Goal: Task Accomplishment & Management: Use online tool/utility

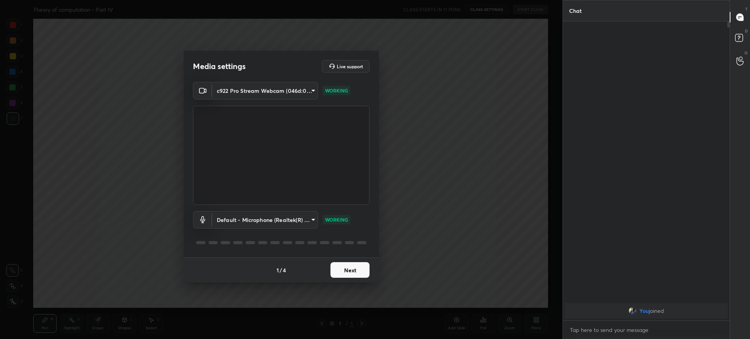
scroll to position [315, 164]
click at [353, 265] on button "Next" at bounding box center [349, 270] width 39 height 16
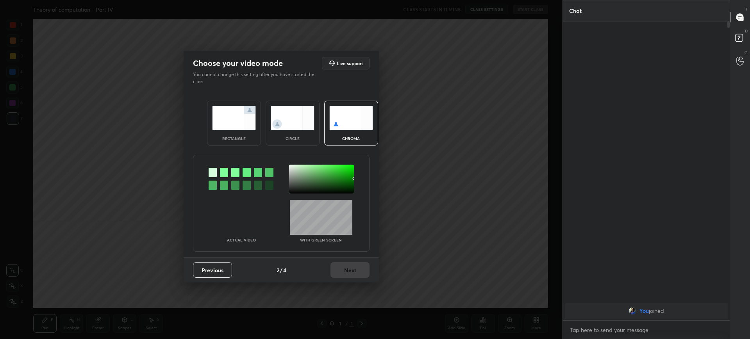
click at [249, 139] on div "rectangle" at bounding box center [233, 139] width 31 height 4
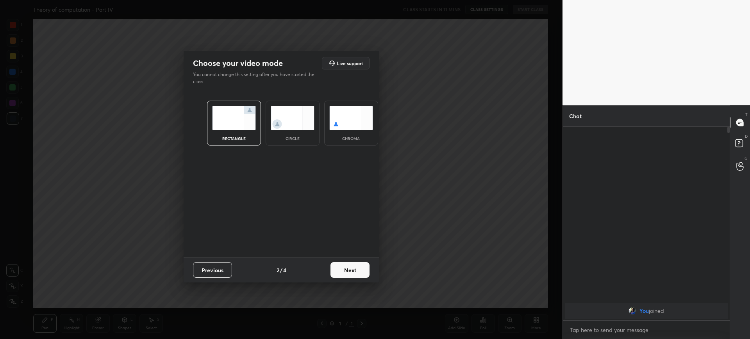
click at [355, 273] on button "Next" at bounding box center [349, 270] width 39 height 16
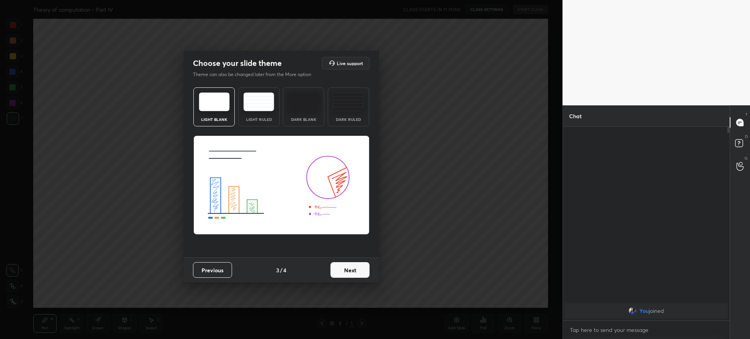
click at [355, 273] on button "Next" at bounding box center [349, 270] width 39 height 16
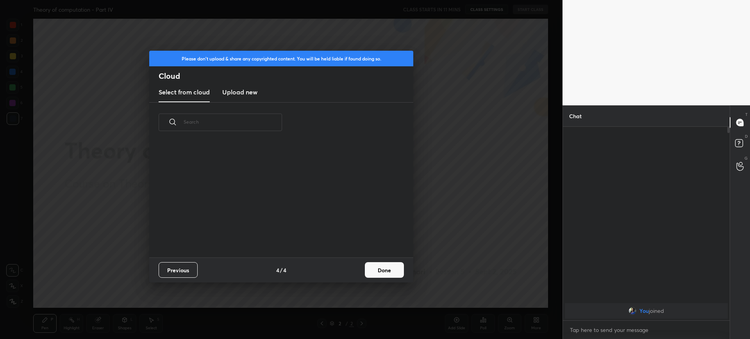
scroll to position [115, 251]
click at [383, 269] on button "Done" at bounding box center [384, 270] width 39 height 16
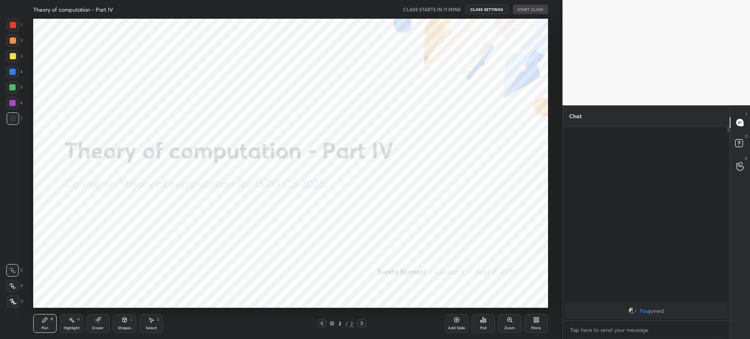
click at [547, 318] on div "More" at bounding box center [535, 323] width 23 height 19
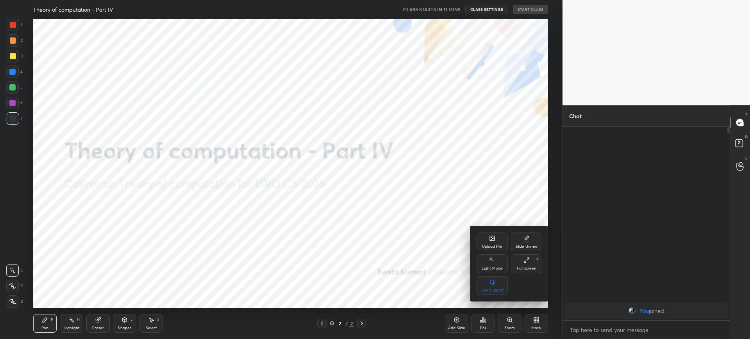
click at [493, 241] on icon at bounding box center [492, 238] width 6 height 6
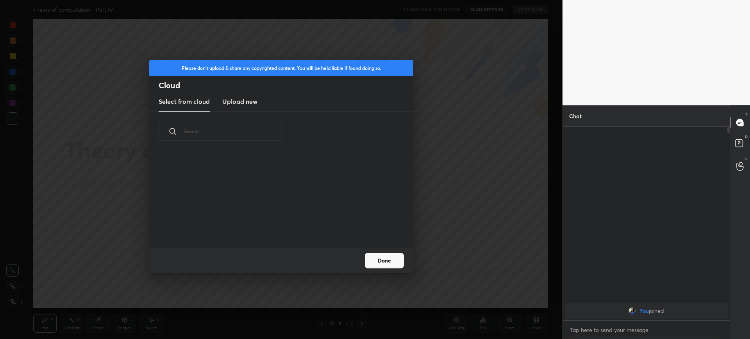
scroll to position [96, 251]
click at [236, 95] on new "Upload new" at bounding box center [239, 102] width 35 height 20
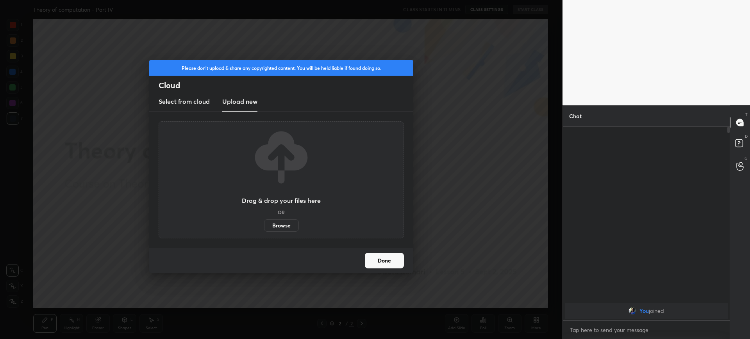
click at [284, 230] on label "Browse" at bounding box center [281, 225] width 35 height 12
click at [264, 230] on input "Browse" at bounding box center [264, 225] width 0 height 12
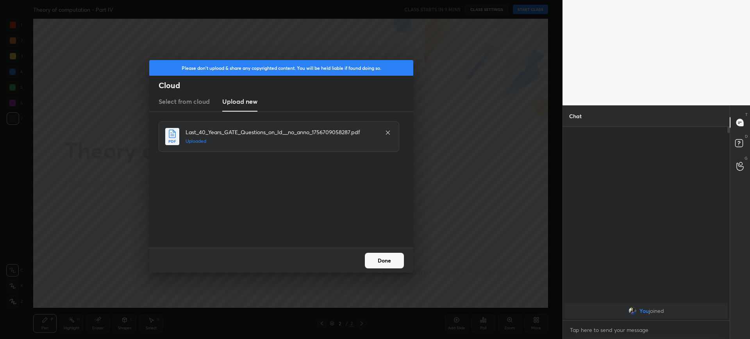
click at [388, 258] on button "Done" at bounding box center [384, 261] width 39 height 16
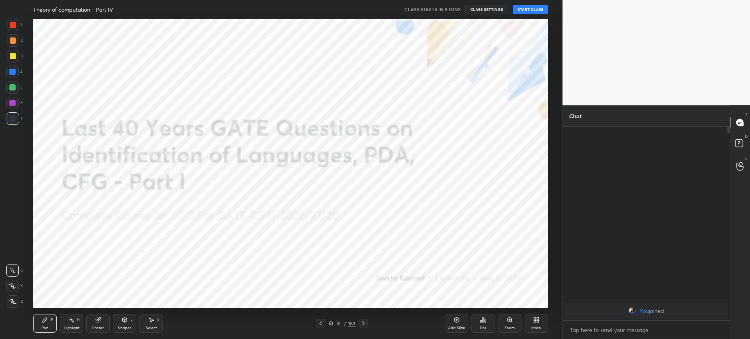
click at [331, 323] on icon at bounding box center [331, 323] width 4 height 2
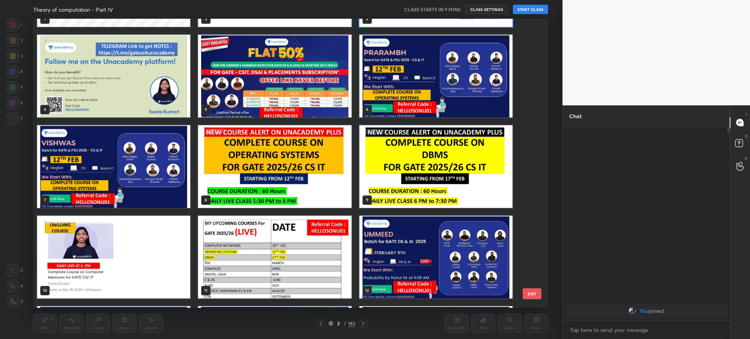
scroll to position [0, 0]
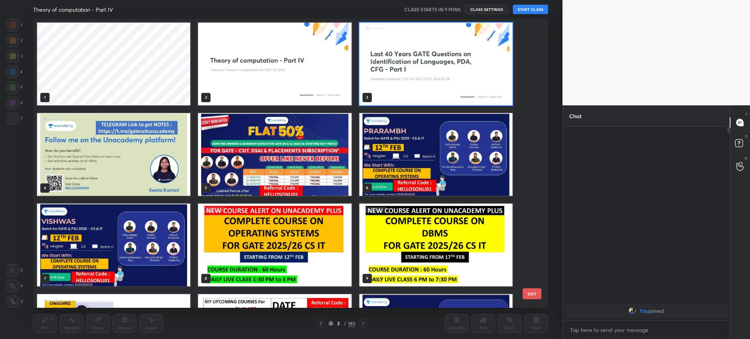
click at [535, 297] on button "EXIT" at bounding box center [531, 293] width 19 height 11
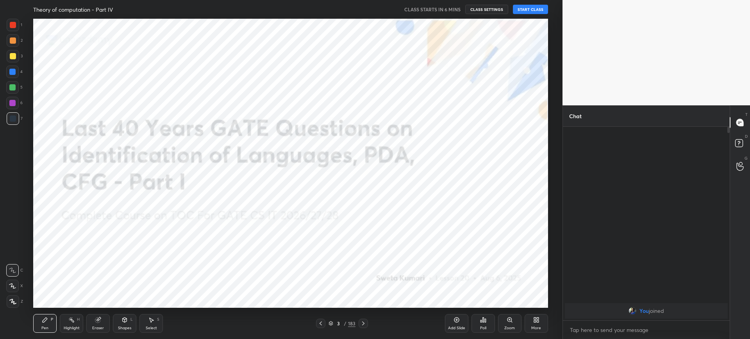
click at [536, 323] on div "More" at bounding box center [535, 323] width 23 height 19
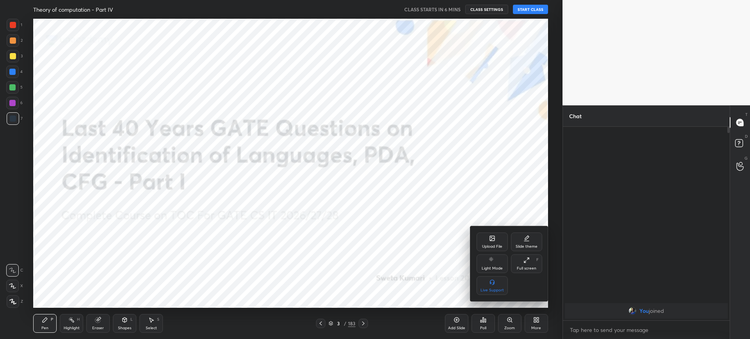
click at [497, 247] on div "Upload File" at bounding box center [492, 247] width 20 height 4
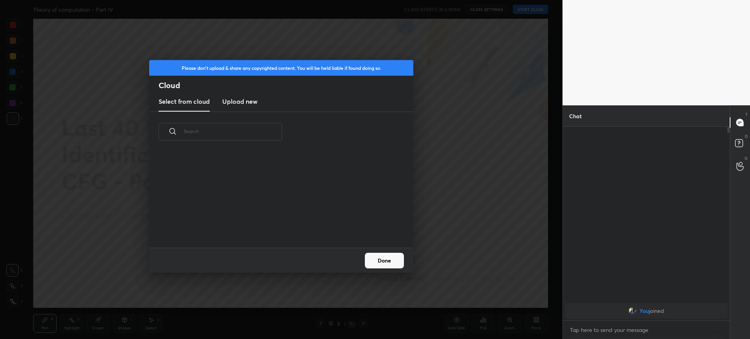
scroll to position [96, 251]
click at [243, 101] on h3 "Upload new" at bounding box center [239, 101] width 35 height 9
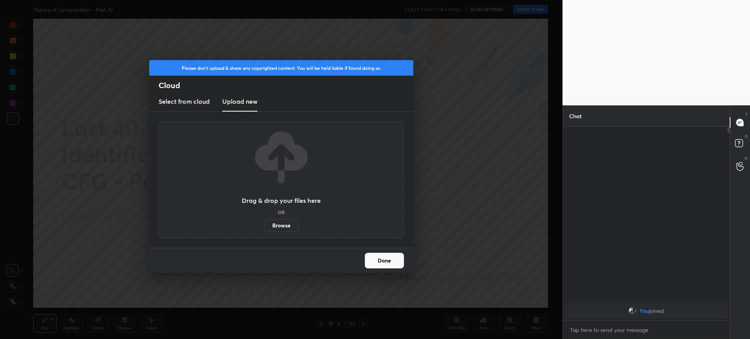
drag, startPoint x: 280, startPoint y: 217, endPoint x: 280, endPoint y: 227, distance: 9.4
click at [280, 227] on div "Drag & drop your files here OR Browse" at bounding box center [281, 180] width 79 height 104
click at [280, 227] on label "Browse" at bounding box center [281, 225] width 35 height 12
click at [264, 227] on input "Browse" at bounding box center [264, 225] width 0 height 12
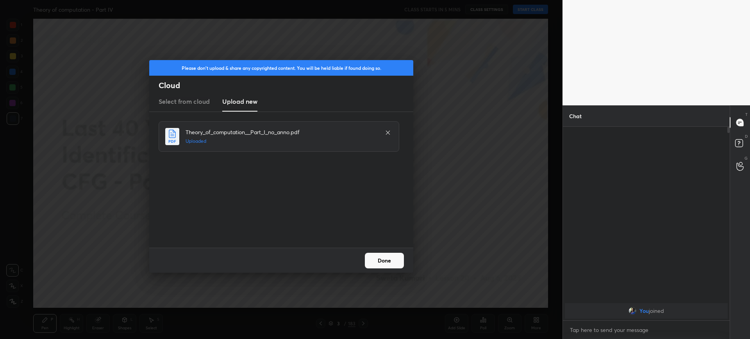
click at [399, 264] on button "Done" at bounding box center [384, 261] width 39 height 16
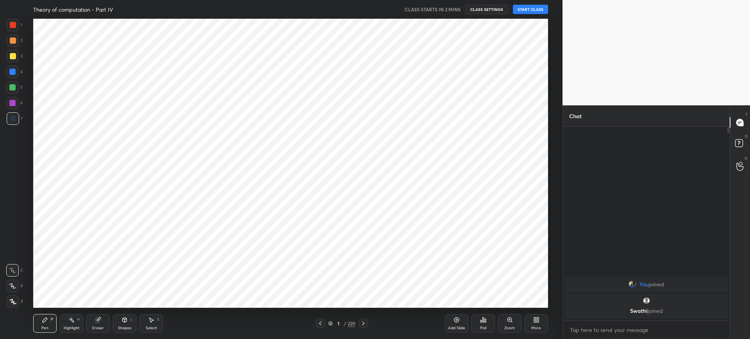
click at [527, 10] on button "START CLASS" at bounding box center [530, 9] width 35 height 9
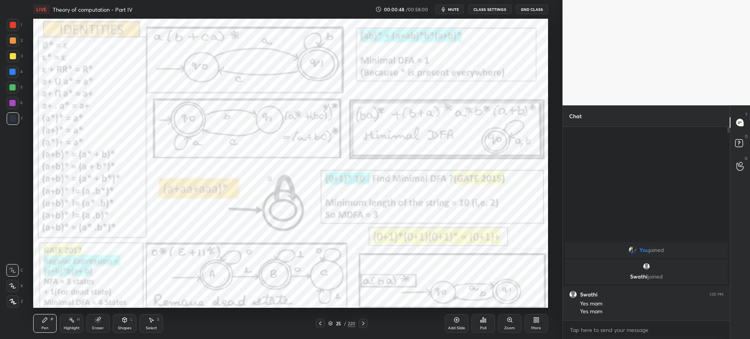
click at [503, 317] on div "Zoom" at bounding box center [509, 323] width 23 height 19
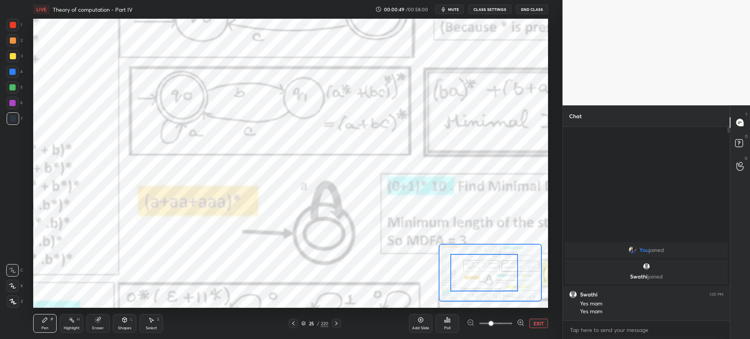
click at [451, 272] on div at bounding box center [484, 272] width 68 height 37
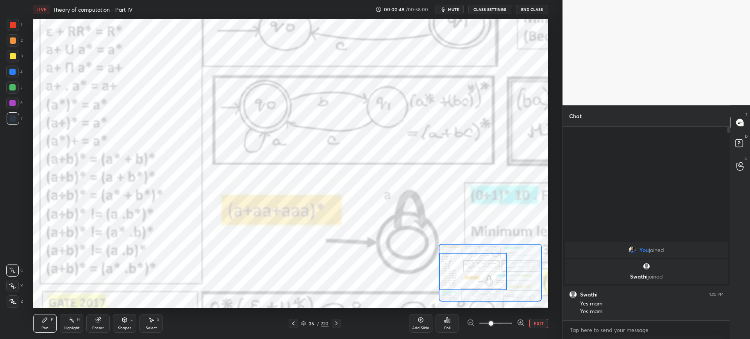
drag, startPoint x: 466, startPoint y: 271, endPoint x: 469, endPoint y: 266, distance: 5.4
click at [449, 269] on div at bounding box center [473, 271] width 68 height 37
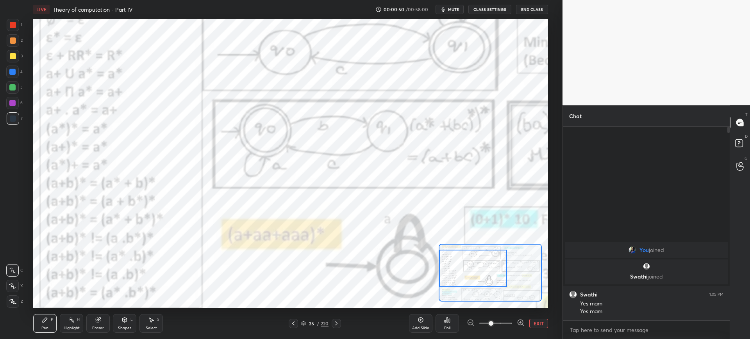
drag, startPoint x: 473, startPoint y: 266, endPoint x: 488, endPoint y: 285, distance: 23.7
click at [462, 264] on div at bounding box center [473, 268] width 68 height 37
drag, startPoint x: 505, startPoint y: 321, endPoint x: 506, endPoint y: 317, distance: 4.4
click at [493, 321] on span at bounding box center [490, 323] width 5 height 5
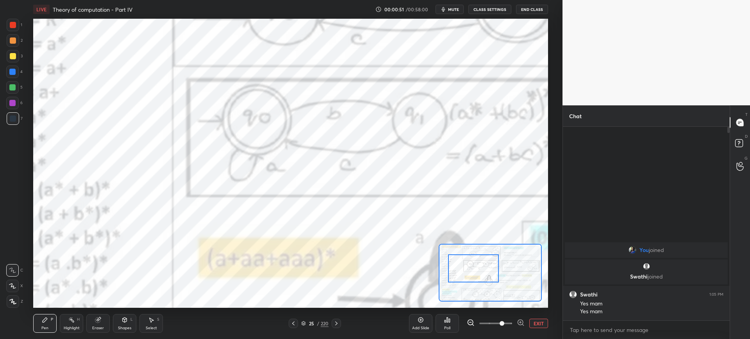
drag, startPoint x: 482, startPoint y: 271, endPoint x: 466, endPoint y: 269, distance: 15.7
click at [463, 269] on div at bounding box center [473, 269] width 51 height 28
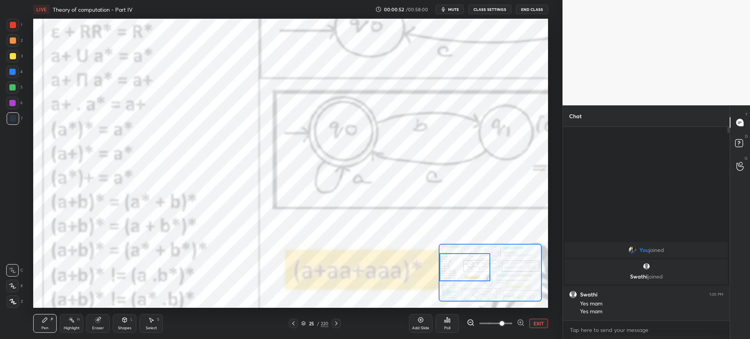
drag, startPoint x: 466, startPoint y: 269, endPoint x: 470, endPoint y: 272, distance: 4.7
click at [448, 269] on div at bounding box center [464, 267] width 51 height 28
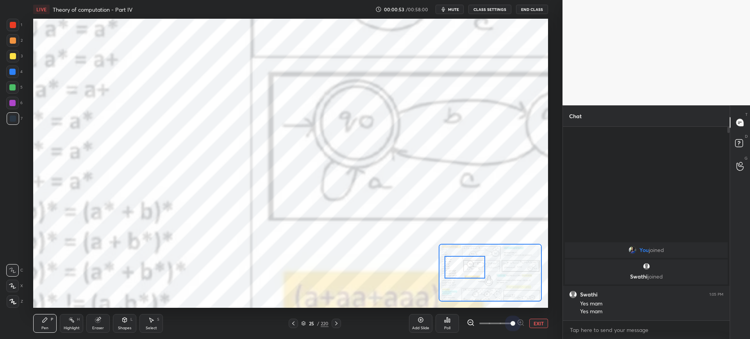
drag, startPoint x: 507, startPoint y: 321, endPoint x: 506, endPoint y: 312, distance: 9.8
click at [511, 321] on span at bounding box center [512, 323] width 5 height 5
click at [463, 275] on div at bounding box center [489, 273] width 103 height 58
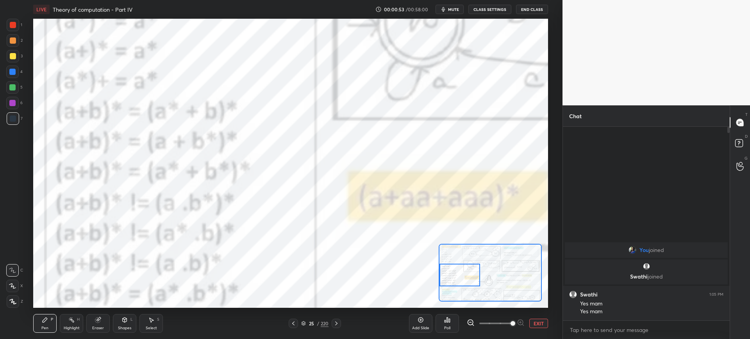
click at [458, 271] on div at bounding box center [459, 275] width 41 height 23
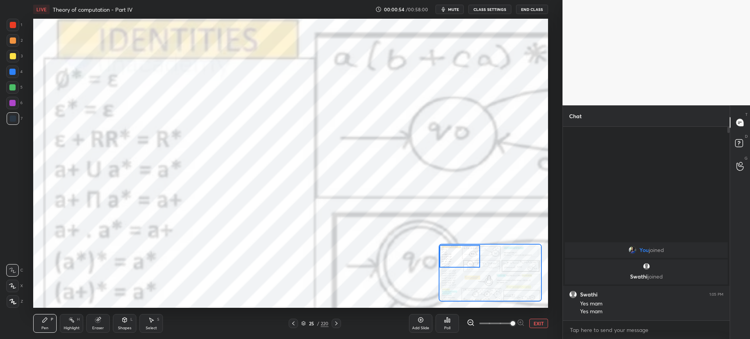
click at [438, 253] on div "Setting up your live class Poll for secs No correct answer Start poll" at bounding box center [290, 163] width 514 height 289
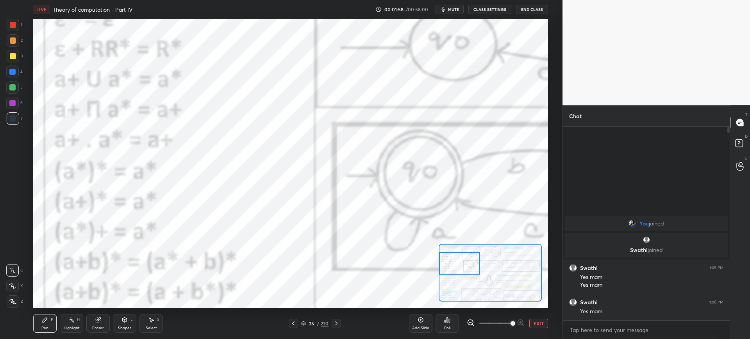
drag, startPoint x: 461, startPoint y: 258, endPoint x: 459, endPoint y: 266, distance: 8.4
click at [460, 265] on div at bounding box center [459, 263] width 41 height 23
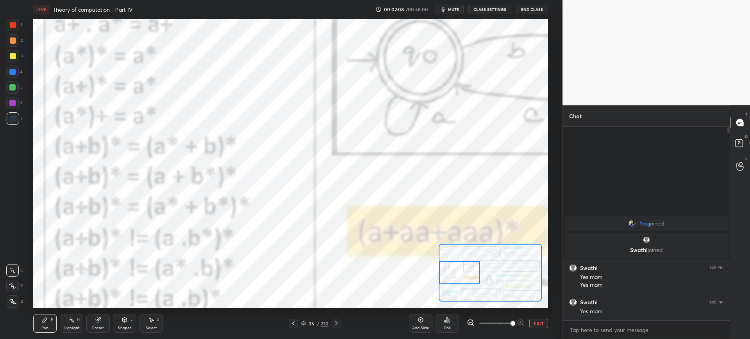
drag, startPoint x: 452, startPoint y: 266, endPoint x: 451, endPoint y: 273, distance: 7.5
click at [451, 273] on div at bounding box center [459, 272] width 41 height 23
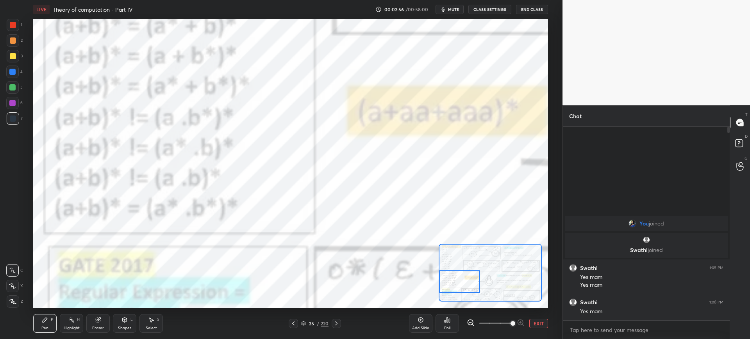
click at [459, 280] on div at bounding box center [459, 282] width 41 height 23
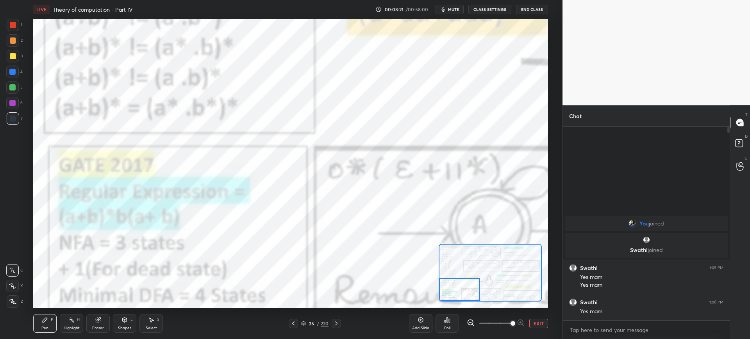
drag, startPoint x: 460, startPoint y: 274, endPoint x: 459, endPoint y: 287, distance: 12.2
click at [460, 287] on div at bounding box center [459, 289] width 41 height 23
drag, startPoint x: 14, startPoint y: 25, endPoint x: 32, endPoint y: 30, distance: 19.0
click at [14, 25] on div at bounding box center [13, 25] width 6 height 6
click at [104, 323] on div "Eraser" at bounding box center [97, 323] width 23 height 19
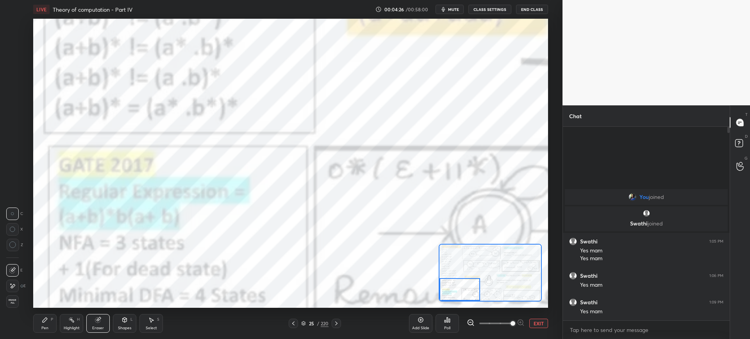
click at [51, 321] on div "P" at bounding box center [52, 320] width 2 height 4
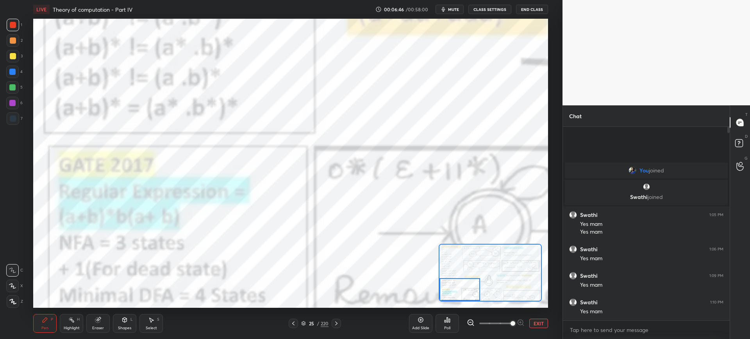
click at [15, 104] on div at bounding box center [12, 103] width 6 height 6
click at [102, 324] on div "Eraser" at bounding box center [97, 323] width 23 height 19
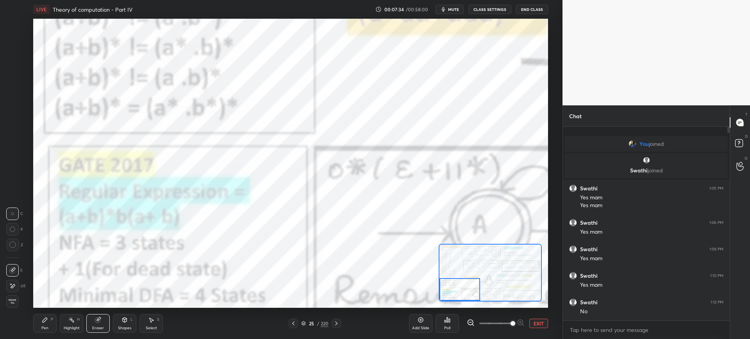
drag, startPoint x: 53, startPoint y: 326, endPoint x: 55, endPoint y: 321, distance: 5.8
click at [51, 328] on div "Pen P" at bounding box center [44, 323] width 23 height 19
click at [104, 320] on div "Eraser" at bounding box center [97, 323] width 23 height 19
drag, startPoint x: 418, startPoint y: 325, endPoint x: 419, endPoint y: 318, distance: 6.7
click at [418, 324] on div "Add Slide" at bounding box center [420, 323] width 23 height 19
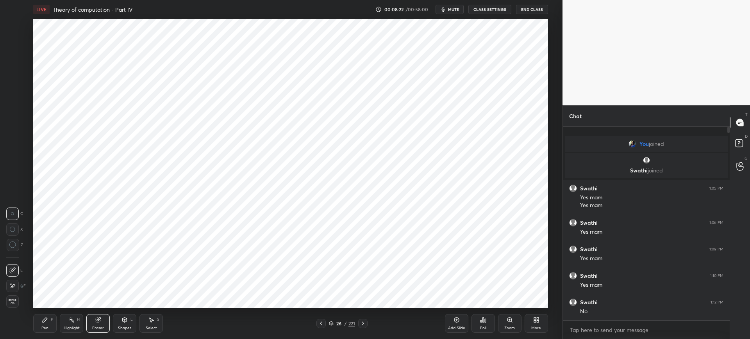
click at [53, 327] on div "Pen P" at bounding box center [44, 323] width 23 height 19
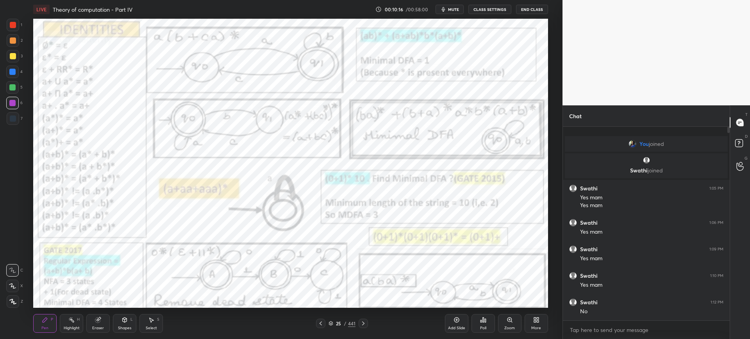
click at [509, 318] on icon at bounding box center [509, 320] width 4 height 4
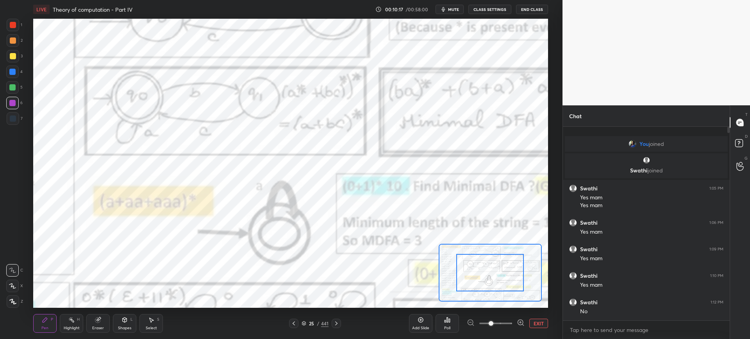
click at [509, 319] on span at bounding box center [495, 324] width 33 height 12
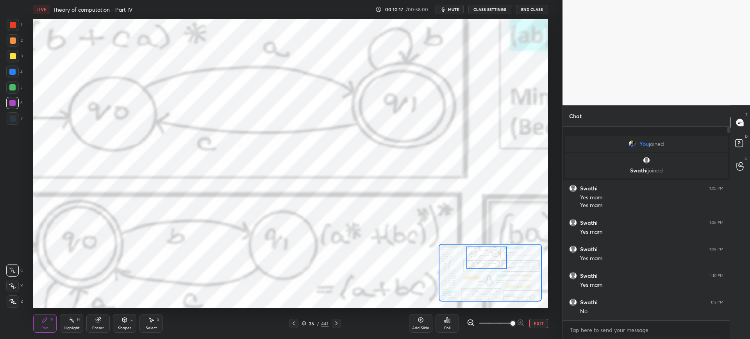
drag, startPoint x: 487, startPoint y: 258, endPoint x: 488, endPoint y: 264, distance: 6.3
click at [486, 253] on div at bounding box center [486, 258] width 41 height 23
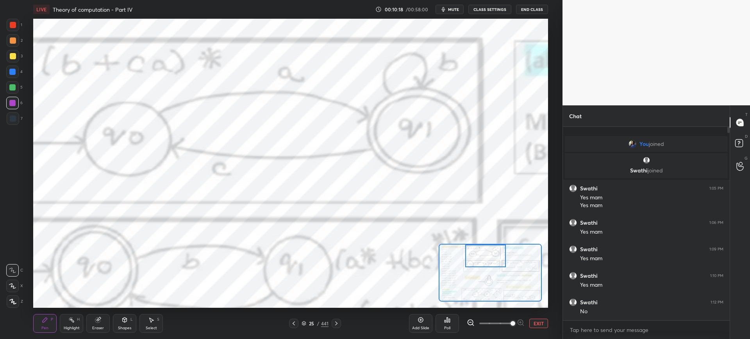
click at [477, 258] on div at bounding box center [489, 273] width 103 height 58
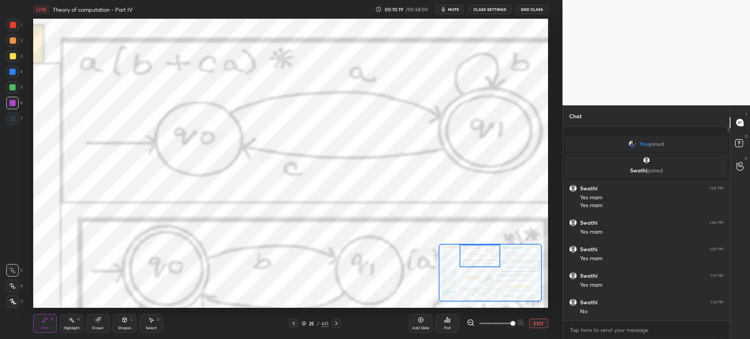
click at [486, 256] on div at bounding box center [479, 256] width 41 height 23
drag, startPoint x: 13, startPoint y: 23, endPoint x: 26, endPoint y: 31, distance: 15.3
click at [12, 23] on div at bounding box center [13, 25] width 6 height 6
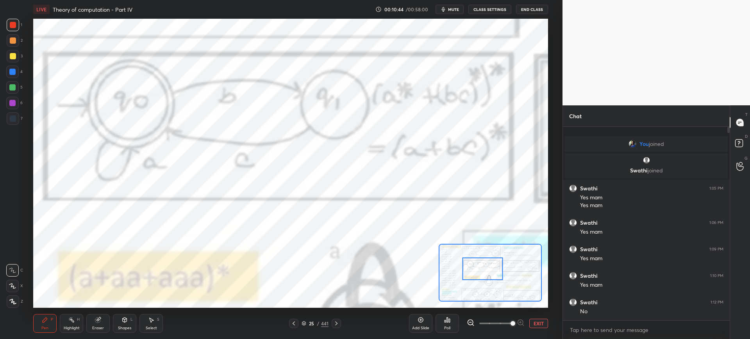
drag, startPoint x: 485, startPoint y: 260, endPoint x: 485, endPoint y: 271, distance: 10.9
click at [488, 273] on div at bounding box center [482, 269] width 41 height 23
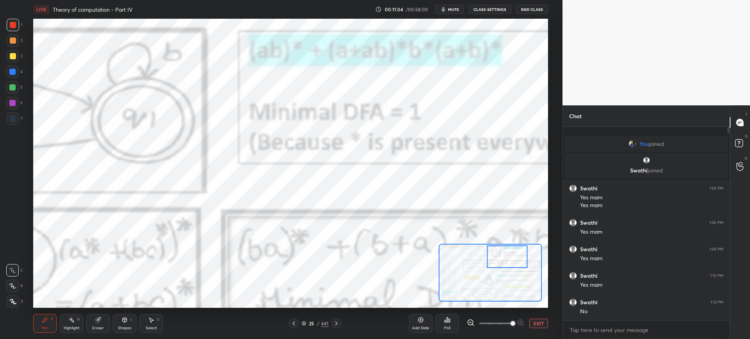
click at [493, 260] on div at bounding box center [489, 273] width 103 height 58
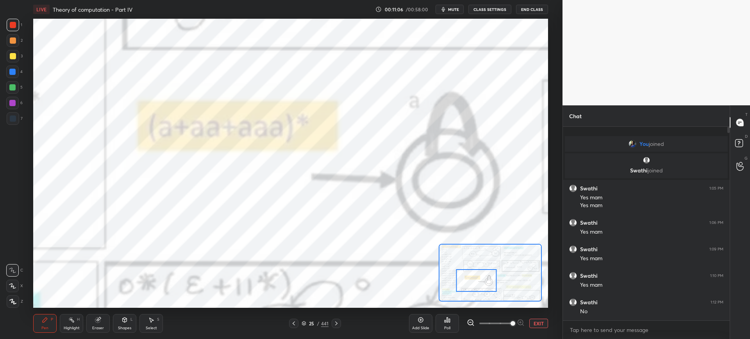
click at [488, 278] on div at bounding box center [476, 280] width 41 height 23
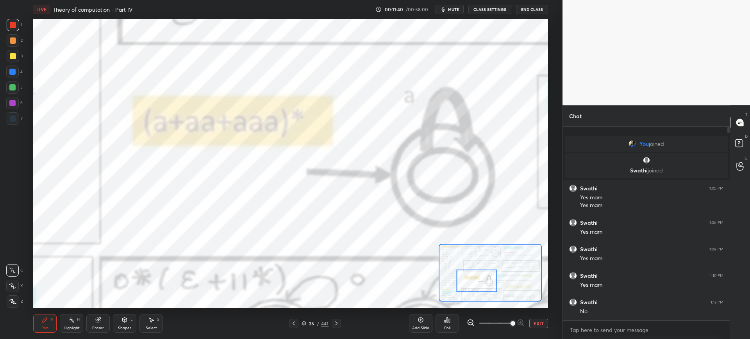
click at [491, 274] on div at bounding box center [489, 273] width 103 height 58
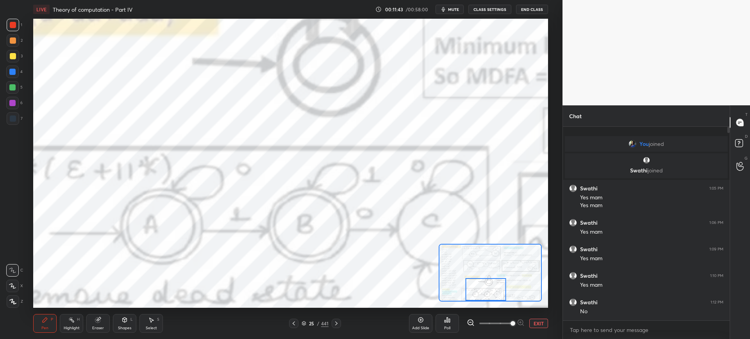
drag, startPoint x: 484, startPoint y: 270, endPoint x: 480, endPoint y: 297, distance: 27.3
click at [479, 294] on div at bounding box center [485, 289] width 41 height 23
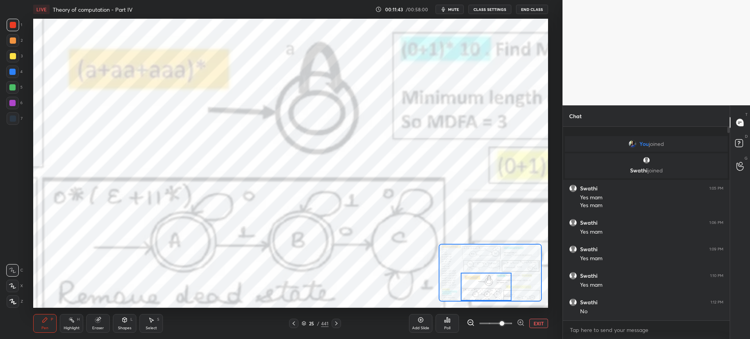
click at [500, 323] on span at bounding box center [495, 324] width 33 height 12
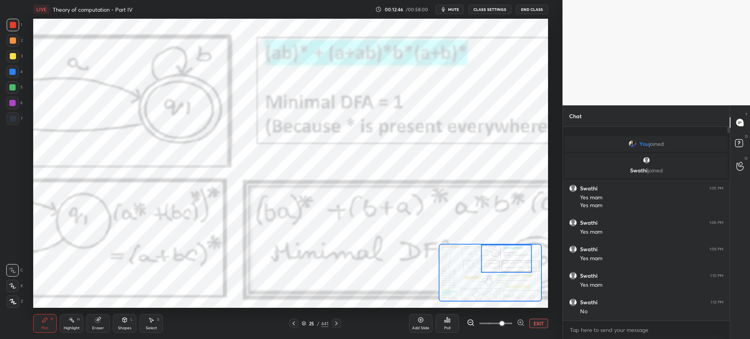
drag, startPoint x: 500, startPoint y: 267, endPoint x: 509, endPoint y: 260, distance: 11.6
click at [503, 255] on div at bounding box center [506, 259] width 51 height 28
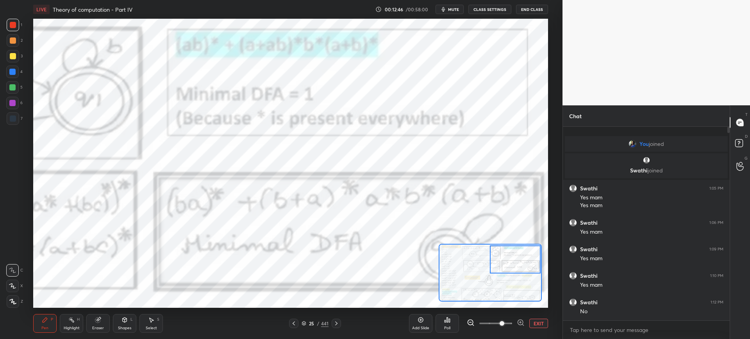
drag, startPoint x: 513, startPoint y: 260, endPoint x: 520, endPoint y: 260, distance: 7.0
click at [520, 260] on div at bounding box center [515, 260] width 51 height 28
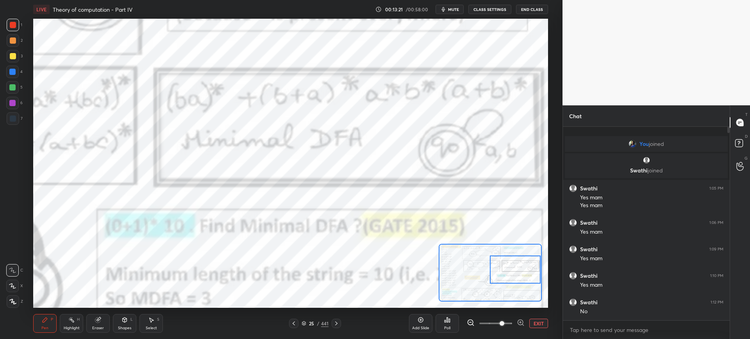
drag, startPoint x: 512, startPoint y: 261, endPoint x: 513, endPoint y: 267, distance: 5.6
click at [512, 271] on div at bounding box center [515, 270] width 51 height 28
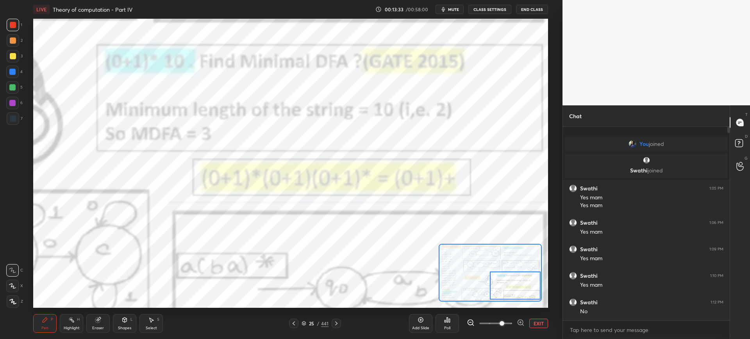
drag, startPoint x: 512, startPoint y: 256, endPoint x: 510, endPoint y: 271, distance: 15.0
click at [511, 272] on div at bounding box center [515, 286] width 51 height 28
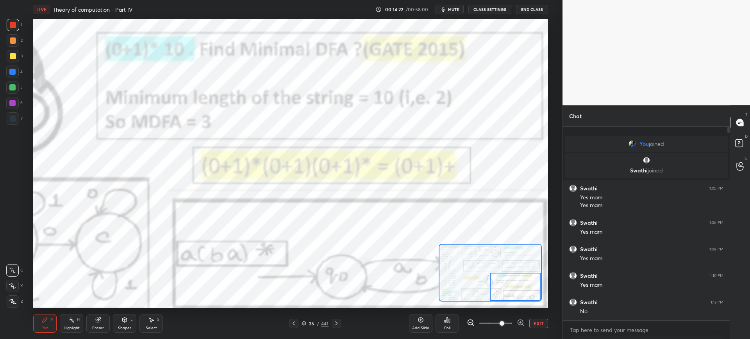
drag, startPoint x: 504, startPoint y: 269, endPoint x: 507, endPoint y: 275, distance: 6.8
click at [522, 291] on div at bounding box center [515, 287] width 51 height 28
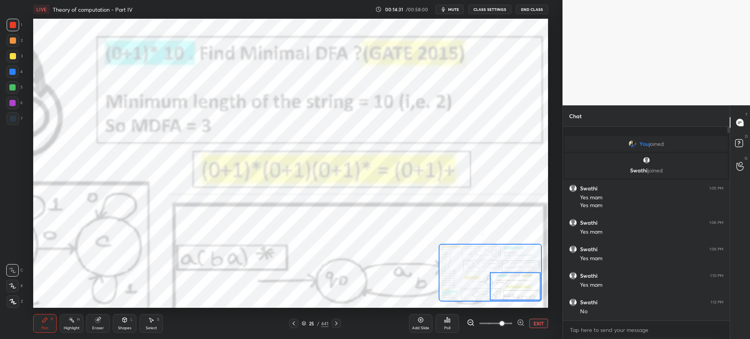
drag, startPoint x: 511, startPoint y: 288, endPoint x: 521, endPoint y: 287, distance: 10.2
click at [525, 287] on div at bounding box center [515, 286] width 51 height 28
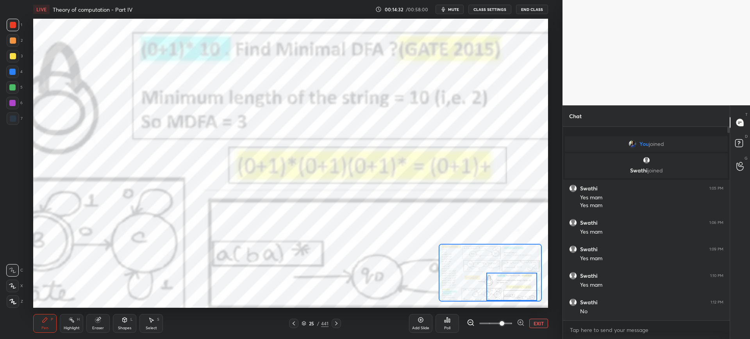
drag, startPoint x: 509, startPoint y: 305, endPoint x: 514, endPoint y: 296, distance: 9.8
click at [509, 305] on div "LIVE Theory of computation - Part IV 00:14:32 / 00:58:00 mute CLASS SETTINGS En…" at bounding box center [290, 169] width 531 height 339
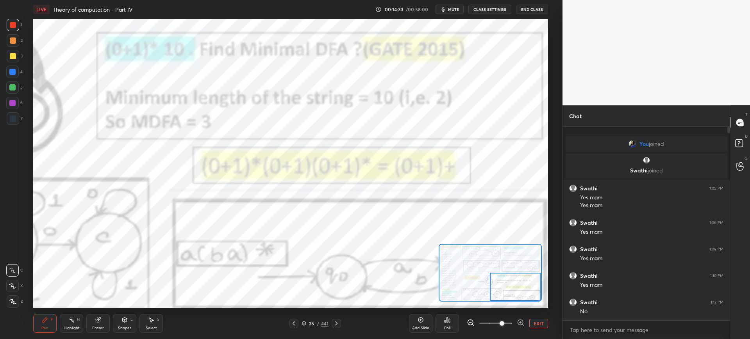
drag, startPoint x: 506, startPoint y: 283, endPoint x: 515, endPoint y: 299, distance: 18.4
click at [515, 300] on div at bounding box center [515, 287] width 51 height 28
click at [535, 320] on button "EXIT" at bounding box center [538, 323] width 19 height 9
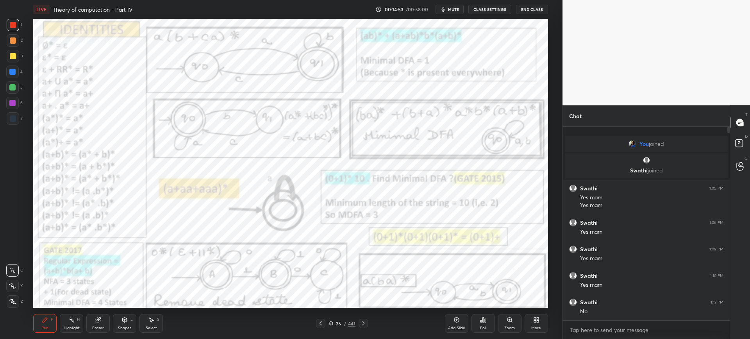
drag, startPoint x: 331, startPoint y: 322, endPoint x: 337, endPoint y: 308, distance: 15.2
click at [331, 322] on icon at bounding box center [330, 323] width 5 height 5
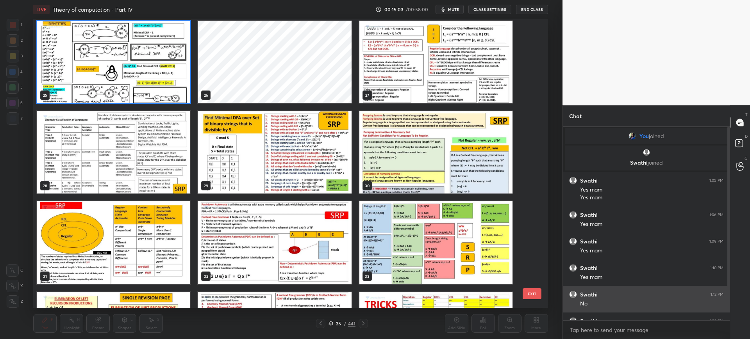
scroll to position [19, 0]
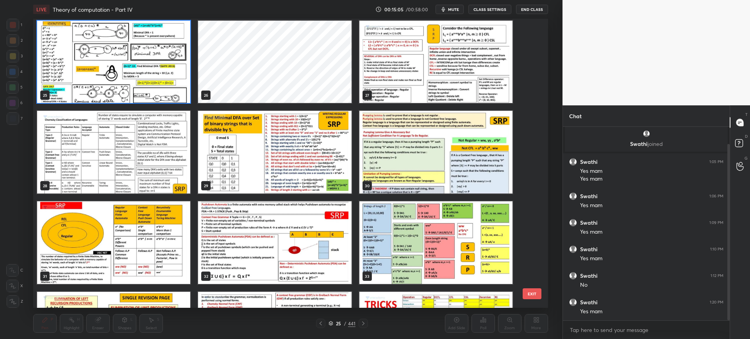
click at [337, 168] on img "grid" at bounding box center [274, 152] width 153 height 83
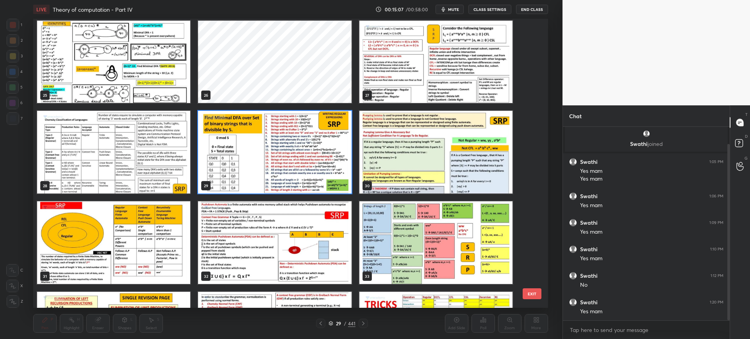
click at [529, 297] on button "EXIT" at bounding box center [531, 293] width 19 height 11
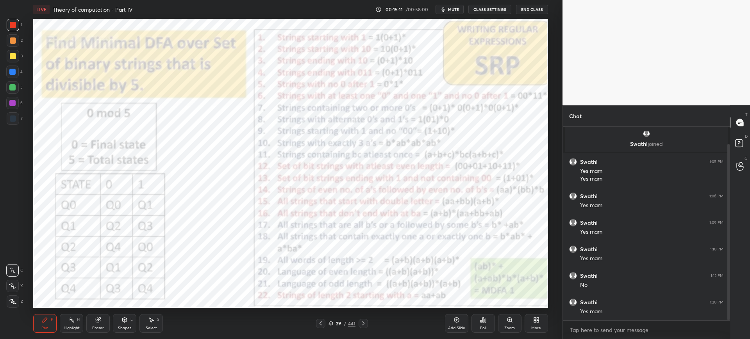
drag, startPoint x: 12, startPoint y: 298, endPoint x: 22, endPoint y: 295, distance: 10.6
click at [12, 298] on div at bounding box center [13, 302] width 12 height 12
click at [503, 316] on div "Zoom" at bounding box center [509, 323] width 23 height 19
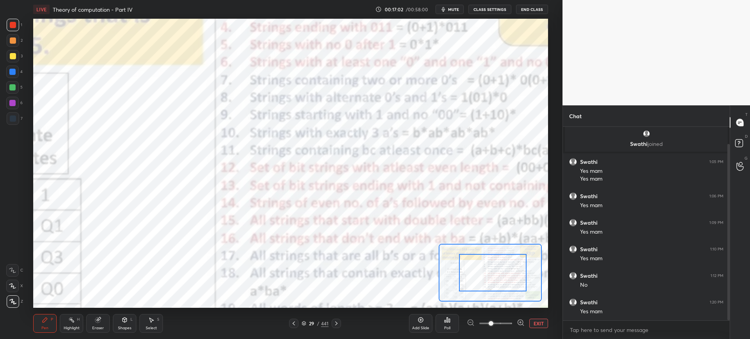
drag, startPoint x: 489, startPoint y: 279, endPoint x: 507, endPoint y: 273, distance: 19.3
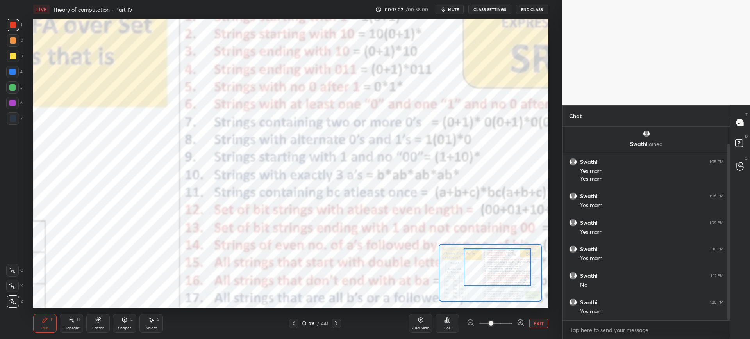
drag, startPoint x: 495, startPoint y: 270, endPoint x: 500, endPoint y: 265, distance: 7.5
click at [503, 263] on div at bounding box center [497, 267] width 68 height 37
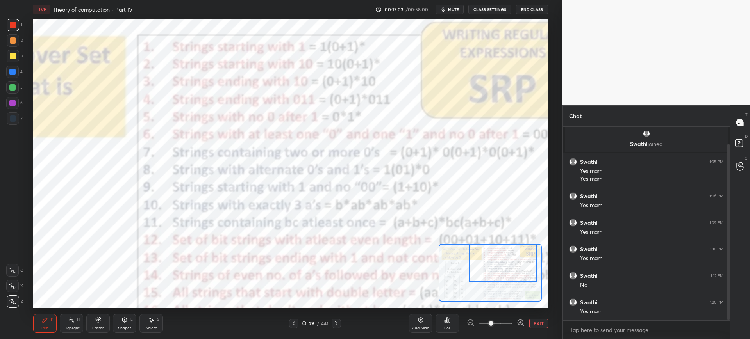
drag, startPoint x: 500, startPoint y: 265, endPoint x: 500, endPoint y: 254, distance: 10.5
click at [502, 250] on div at bounding box center [503, 263] width 68 height 37
click at [501, 247] on div at bounding box center [504, 263] width 68 height 37
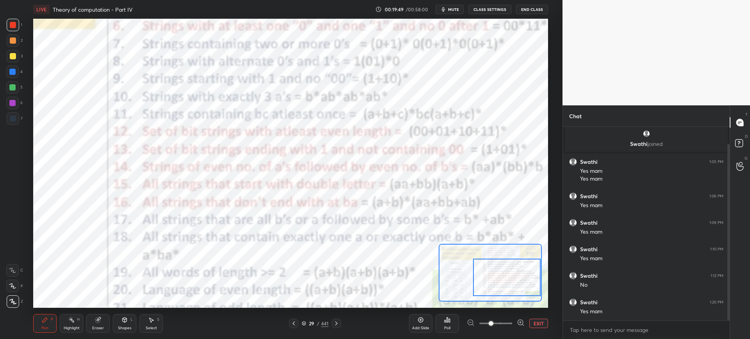
drag, startPoint x: 502, startPoint y: 275, endPoint x: 507, endPoint y: 284, distance: 10.3
click at [508, 286] on div at bounding box center [507, 277] width 68 height 37
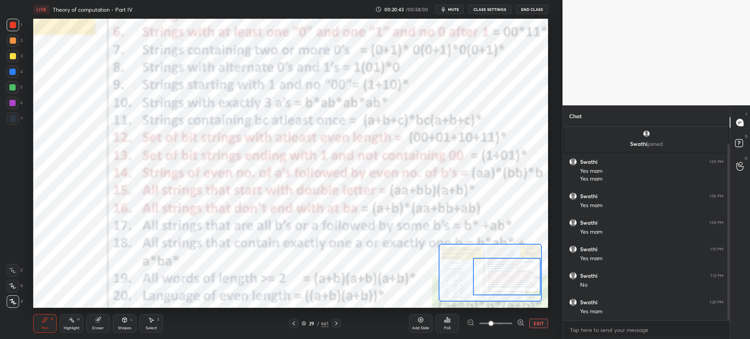
click at [535, 324] on button "EXIT" at bounding box center [538, 323] width 19 height 9
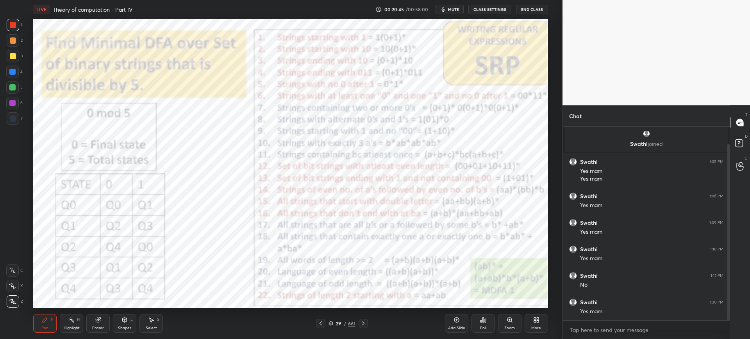
scroll to position [45, 0]
click at [506, 317] on div "Zoom" at bounding box center [509, 323] width 23 height 19
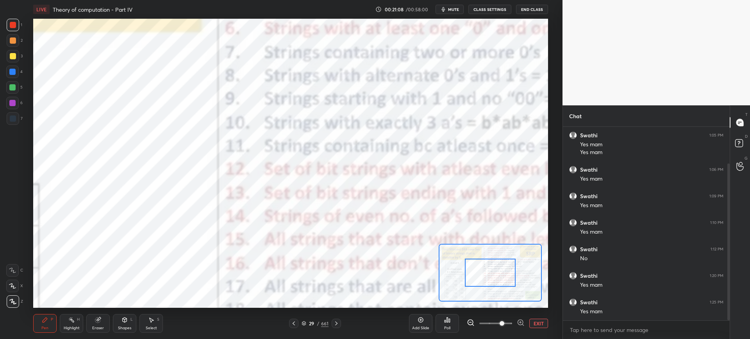
drag, startPoint x: 491, startPoint y: 279, endPoint x: 510, endPoint y: 278, distance: 19.1
click at [513, 280] on div at bounding box center [490, 273] width 51 height 28
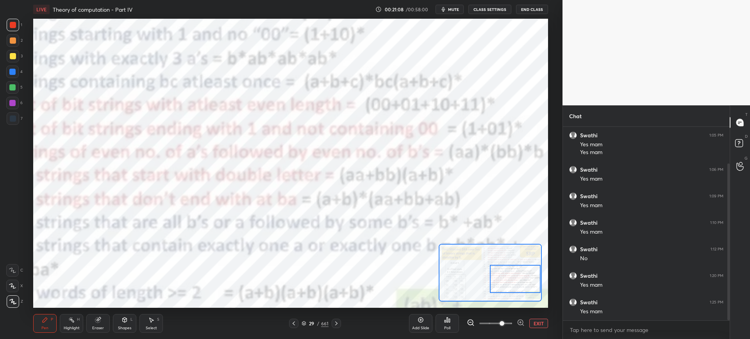
drag, startPoint x: 496, startPoint y: 277, endPoint x: 509, endPoint y: 285, distance: 15.6
click at [510, 285] on div at bounding box center [515, 279] width 51 height 28
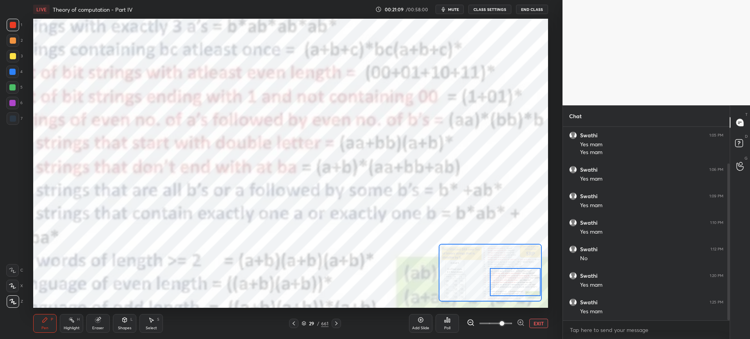
click at [499, 322] on span at bounding box center [501, 323] width 5 height 5
click at [489, 321] on span at bounding box center [495, 324] width 33 height 12
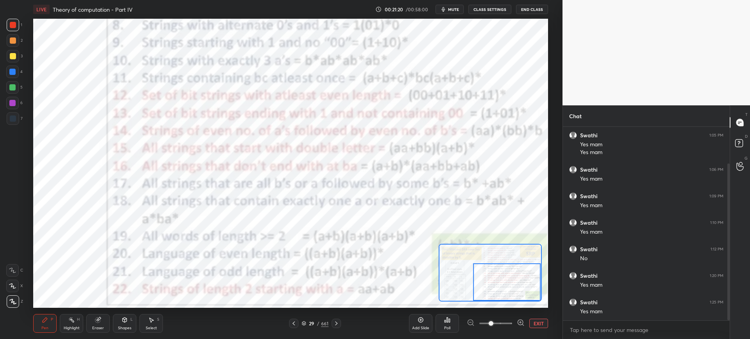
drag, startPoint x: 105, startPoint y: 326, endPoint x: 124, endPoint y: 310, distance: 24.7
click at [105, 325] on div "Eraser" at bounding box center [97, 323] width 23 height 19
drag, startPoint x: 55, startPoint y: 326, endPoint x: 59, endPoint y: 321, distance: 6.4
click at [54, 325] on div "Pen P" at bounding box center [44, 323] width 23 height 19
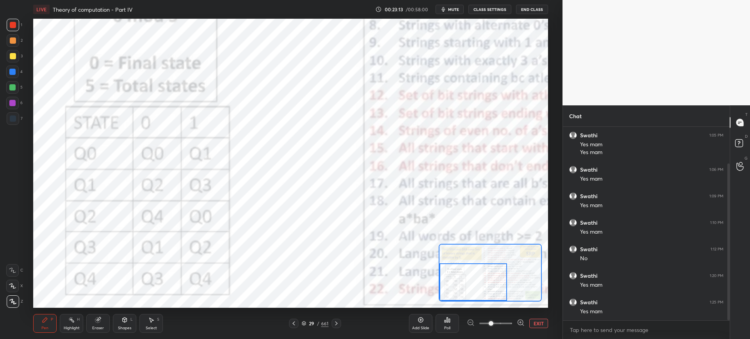
drag, startPoint x: 487, startPoint y: 294, endPoint x: 442, endPoint y: 301, distance: 46.0
click at [441, 302] on div "LIVE Theory of computation - Part IV 00:23:13 / 00:58:00 mute CLASS SETTINGS En…" at bounding box center [290, 169] width 531 height 339
click at [536, 321] on button "EXIT" at bounding box center [538, 323] width 19 height 9
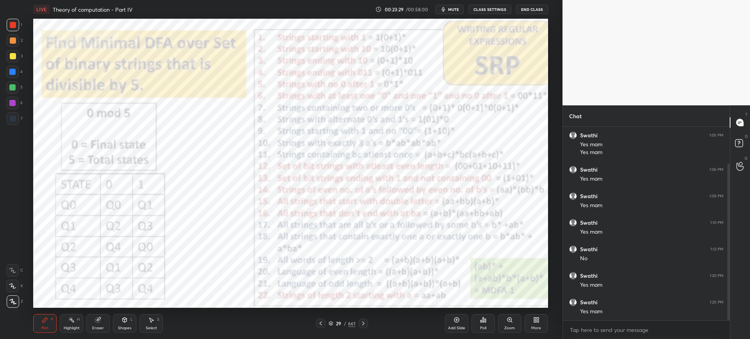
click at [331, 327] on div "29 / 661" at bounding box center [342, 323] width 52 height 9
click at [332, 324] on icon at bounding box center [330, 323] width 5 height 5
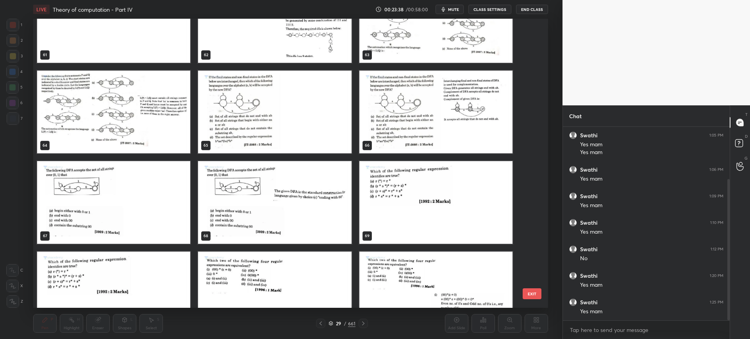
scroll to position [72, 0]
click at [400, 214] on img "grid" at bounding box center [435, 202] width 153 height 83
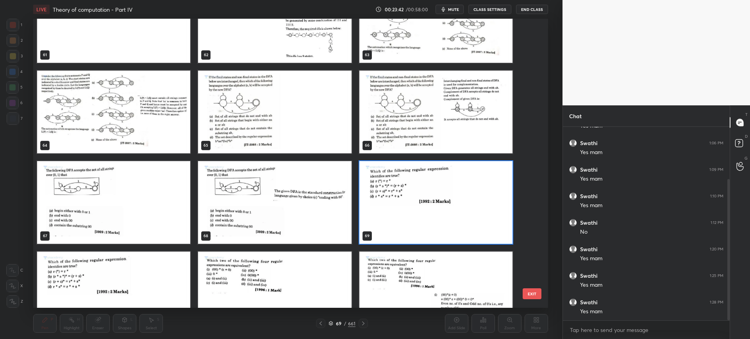
click at [525, 294] on button "EXIT" at bounding box center [531, 293] width 19 height 11
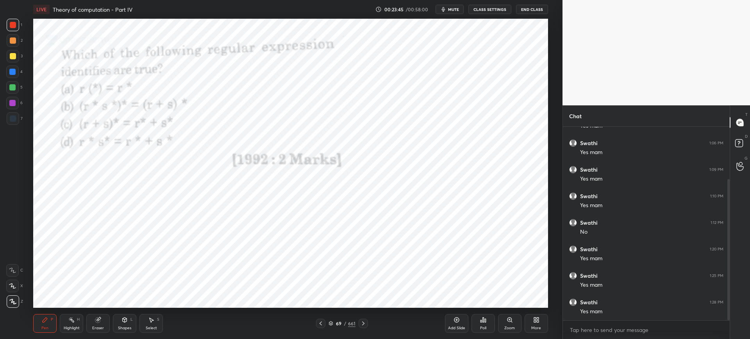
click at [482, 318] on icon at bounding box center [482, 320] width 1 height 5
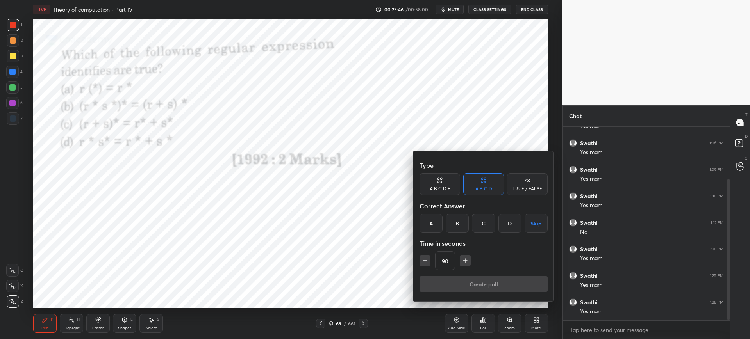
click at [454, 218] on div "B" at bounding box center [456, 223] width 23 height 19
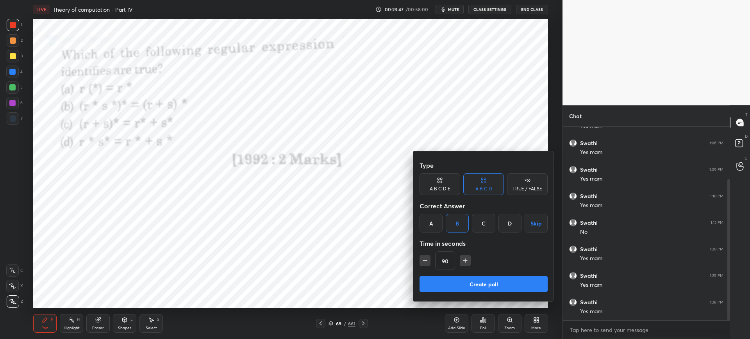
click at [424, 257] on icon "button" at bounding box center [425, 261] width 8 height 8
click at [470, 261] on button "button" at bounding box center [464, 260] width 11 height 11
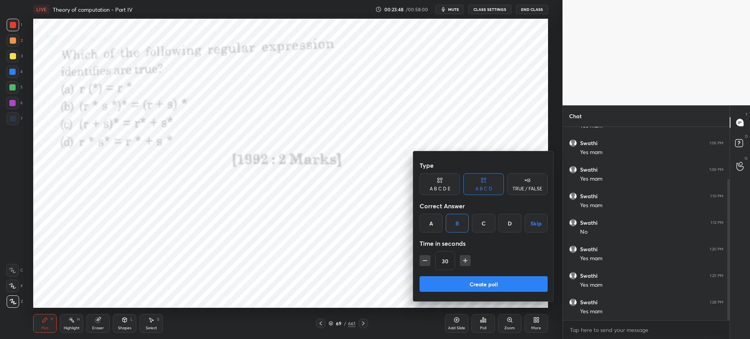
type input "45"
click at [465, 277] on button "Create poll" at bounding box center [483, 284] width 128 height 16
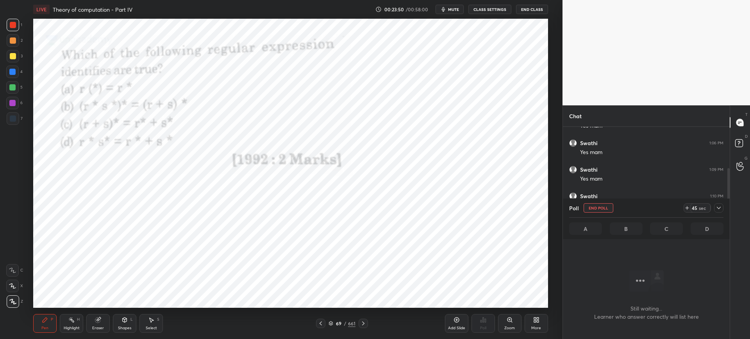
scroll to position [169, 164]
click at [714, 207] on div at bounding box center [718, 207] width 9 height 9
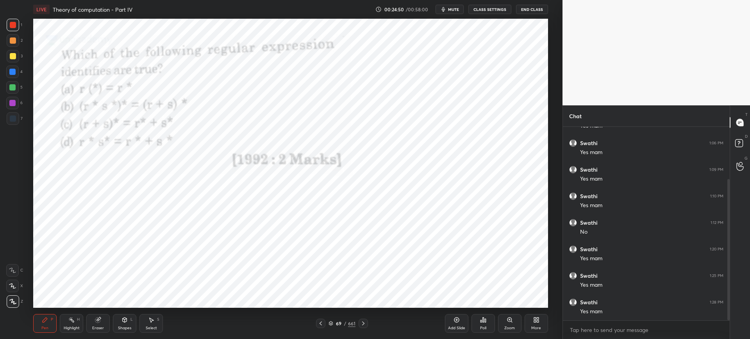
scroll to position [0, 0]
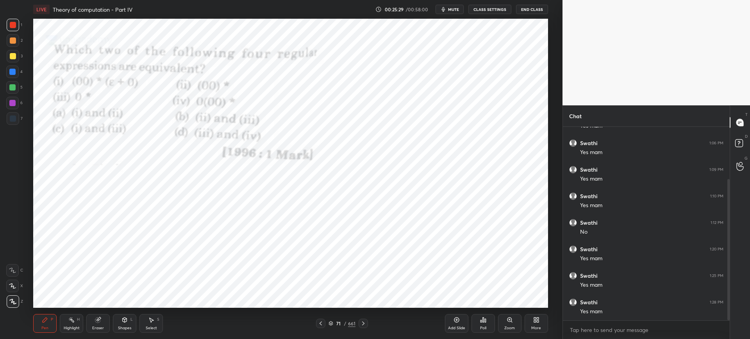
click at [480, 321] on icon at bounding box center [483, 320] width 6 height 6
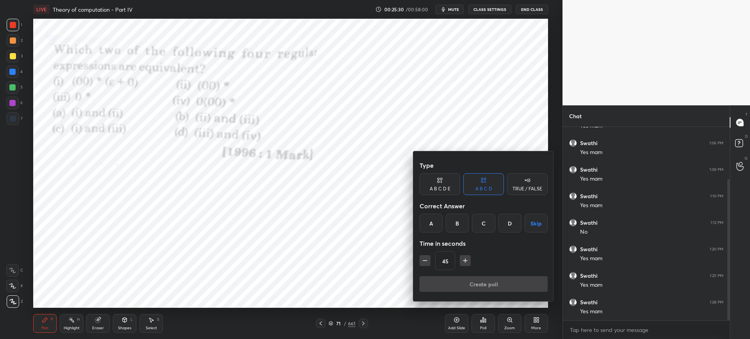
click at [481, 227] on div "C" at bounding box center [483, 223] width 23 height 19
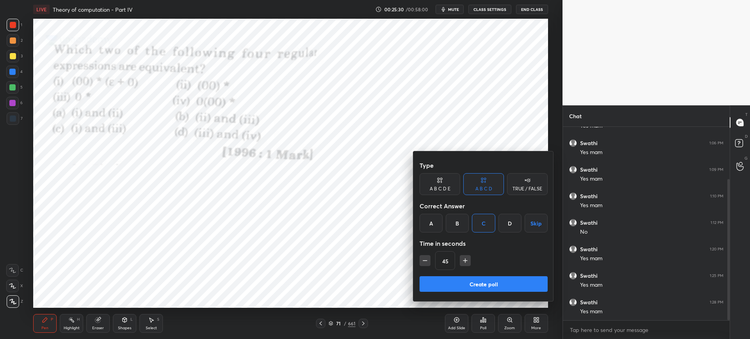
drag, startPoint x: 476, startPoint y: 282, endPoint x: 460, endPoint y: 280, distance: 16.5
click at [476, 281] on button "Create poll" at bounding box center [483, 284] width 128 height 16
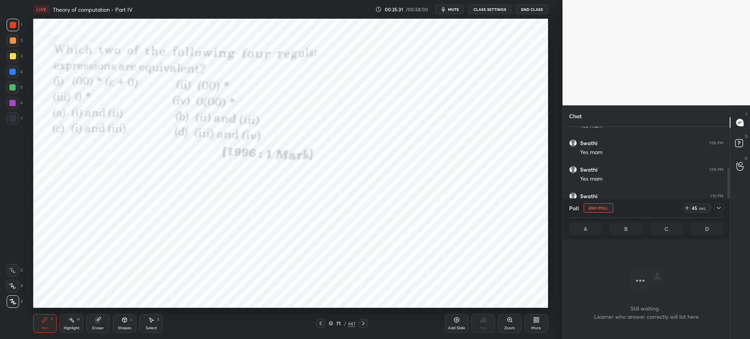
scroll to position [169, 164]
click at [587, 204] on div "Poll End Poll 5 sec" at bounding box center [646, 208] width 154 height 19
click at [590, 205] on button "End Poll" at bounding box center [598, 207] width 30 height 9
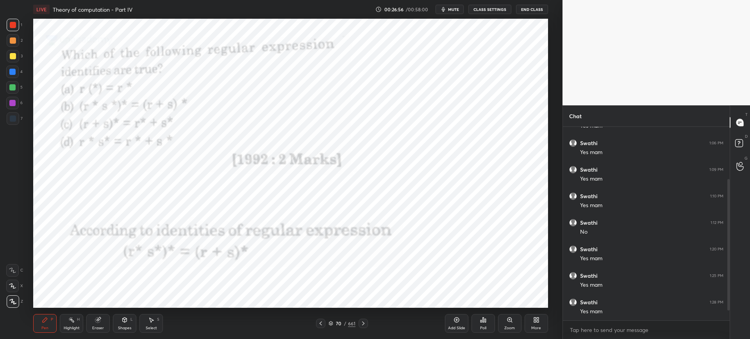
scroll to position [98, 0]
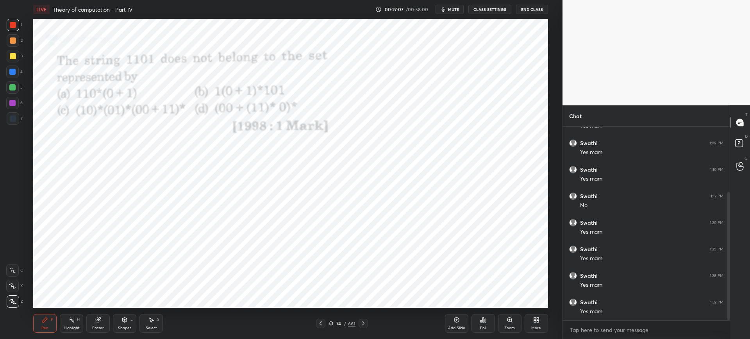
drag, startPoint x: 331, startPoint y: 321, endPoint x: 337, endPoint y: 309, distance: 13.5
click at [331, 321] on icon at bounding box center [330, 323] width 5 height 5
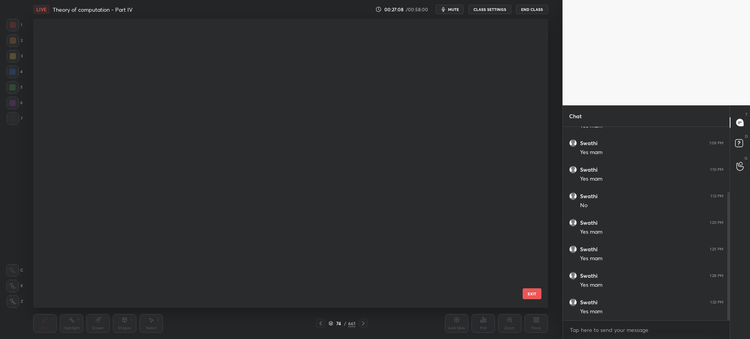
scroll to position [287, 511]
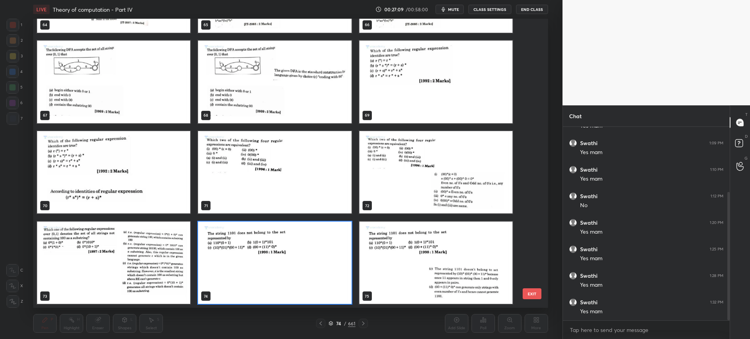
click at [532, 293] on button "EXIT" at bounding box center [531, 293] width 19 height 11
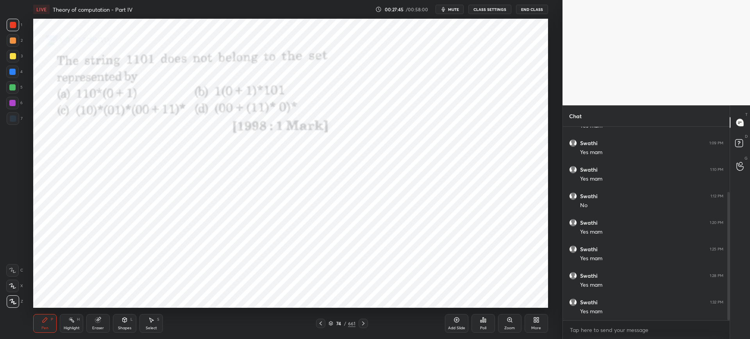
scroll to position [106, 0]
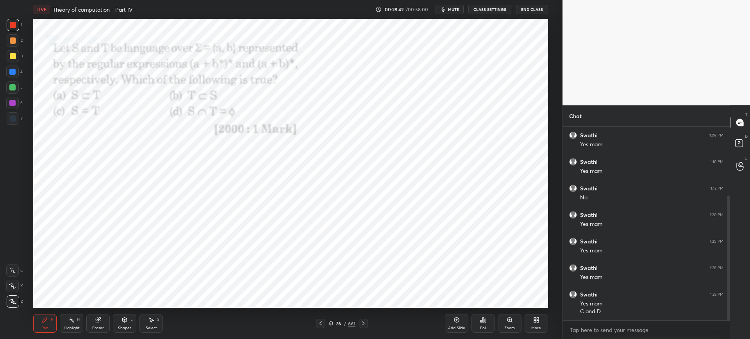
click at [479, 320] on div "Poll" at bounding box center [482, 323] width 23 height 19
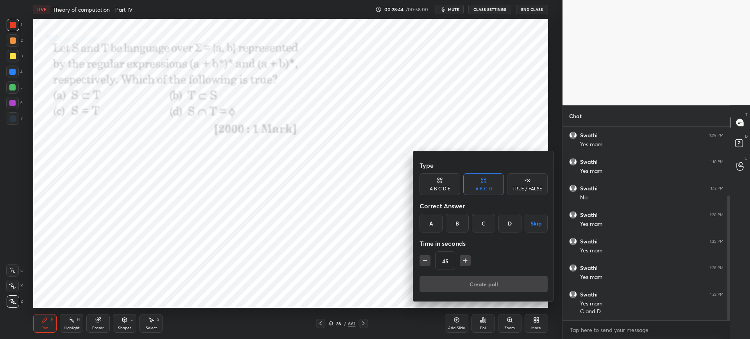
click at [426, 263] on icon "button" at bounding box center [425, 261] width 8 height 8
type input "30"
click at [482, 228] on div "C" at bounding box center [483, 223] width 23 height 19
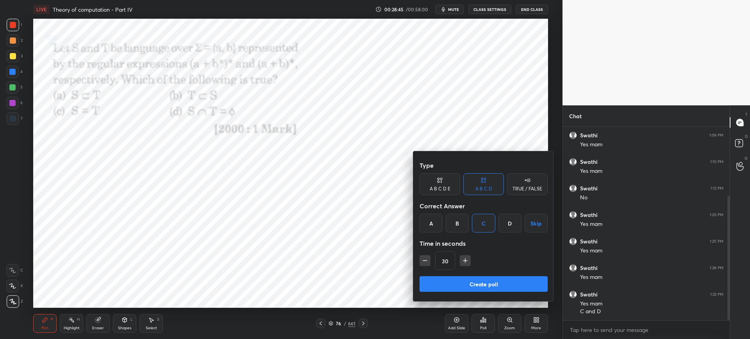
click at [461, 286] on button "Create poll" at bounding box center [483, 284] width 128 height 16
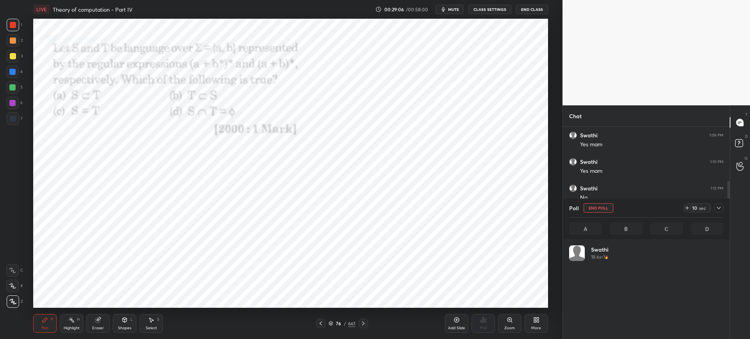
scroll to position [91, 152]
click at [597, 207] on button "End Poll" at bounding box center [598, 207] width 30 height 9
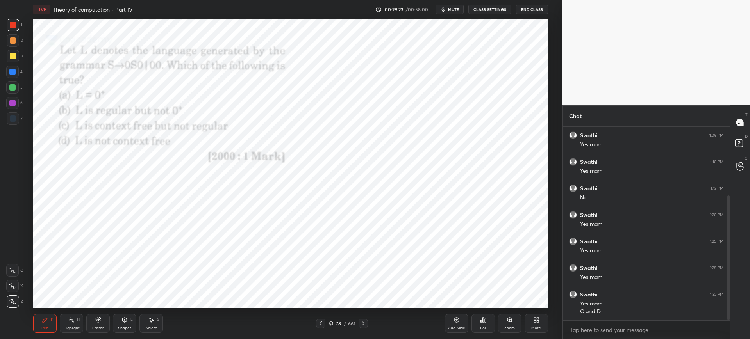
click at [486, 320] on div "Poll" at bounding box center [482, 323] width 23 height 19
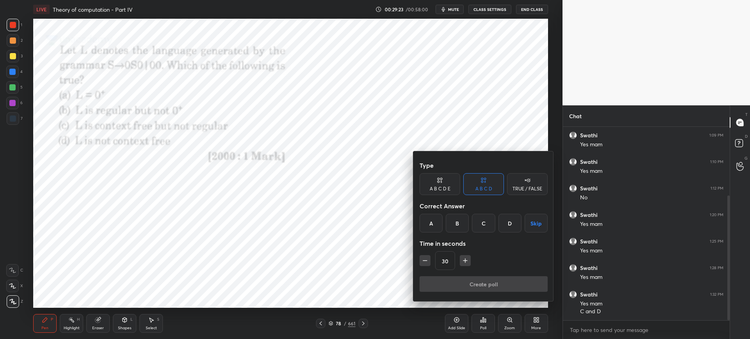
click at [438, 222] on div "A" at bounding box center [430, 223] width 23 height 19
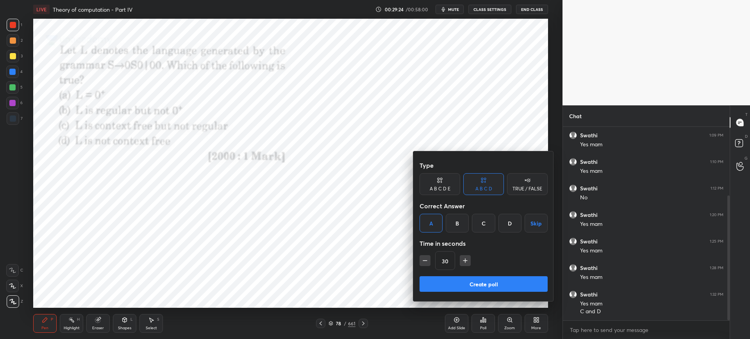
click at [455, 224] on div "B" at bounding box center [456, 223] width 23 height 19
drag, startPoint x: 457, startPoint y: 282, endPoint x: 449, endPoint y: 282, distance: 7.4
click at [456, 282] on button "Create poll" at bounding box center [483, 284] width 128 height 16
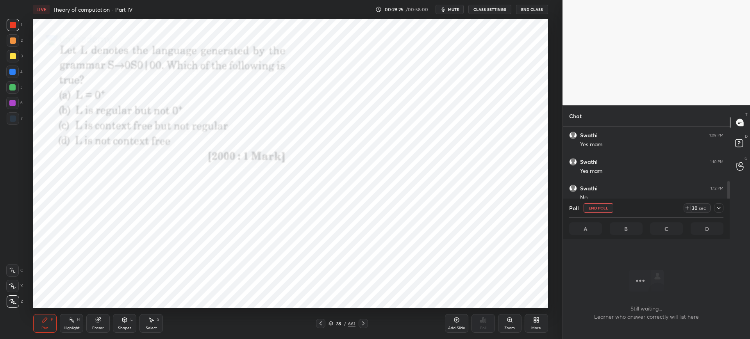
scroll to position [169, 164]
click at [331, 323] on icon at bounding box center [331, 323] width 4 height 2
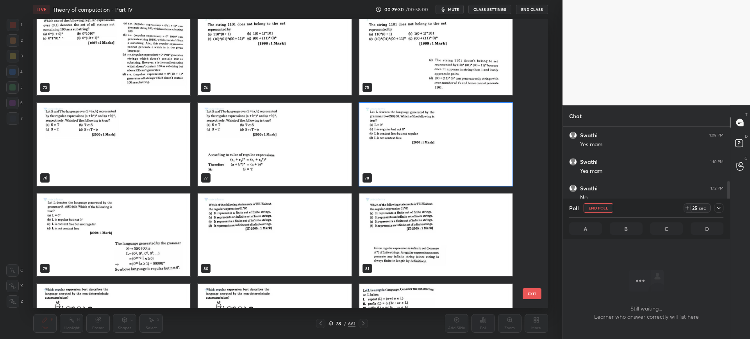
scroll to position [2183, 0]
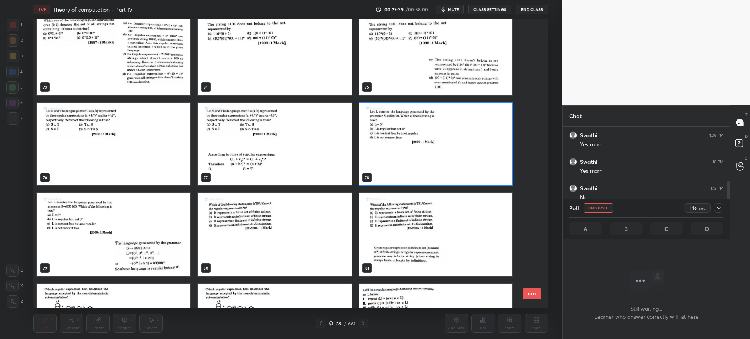
click at [531, 296] on button "EXIT" at bounding box center [531, 293] width 19 height 11
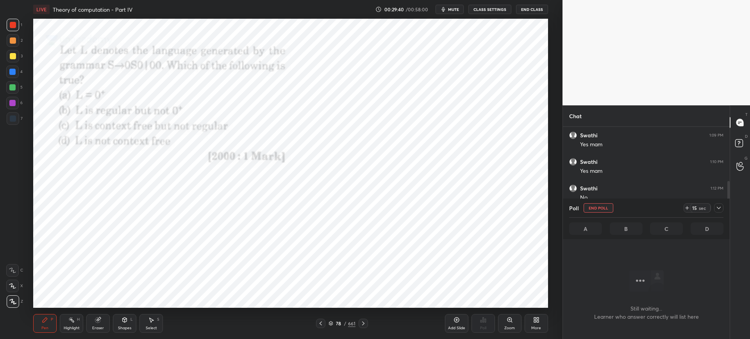
scroll to position [0, 0]
click at [684, 210] on icon at bounding box center [687, 208] width 6 height 6
drag, startPoint x: 586, startPoint y: 209, endPoint x: 581, endPoint y: 208, distance: 4.8
click at [586, 210] on button "End Poll" at bounding box center [598, 207] width 30 height 9
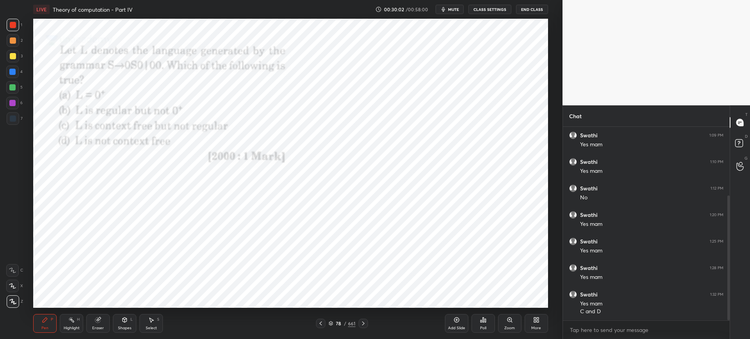
scroll to position [210, 164]
drag, startPoint x: 97, startPoint y: 321, endPoint x: 105, endPoint y: 311, distance: 13.3
click at [98, 320] on icon at bounding box center [97, 320] width 5 height 5
drag, startPoint x: 39, startPoint y: 328, endPoint x: 43, endPoint y: 319, distance: 10.1
click at [39, 327] on div "Pen P" at bounding box center [44, 323] width 23 height 19
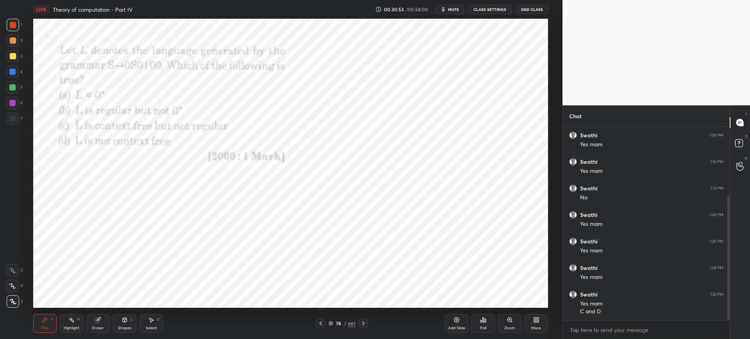
scroll to position [133, 0]
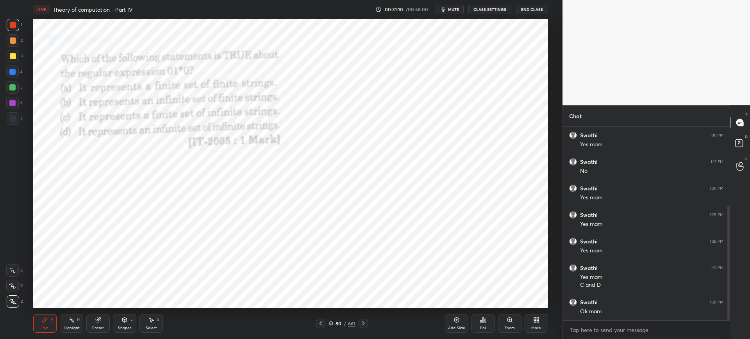
click at [479, 324] on div "Poll" at bounding box center [482, 323] width 23 height 19
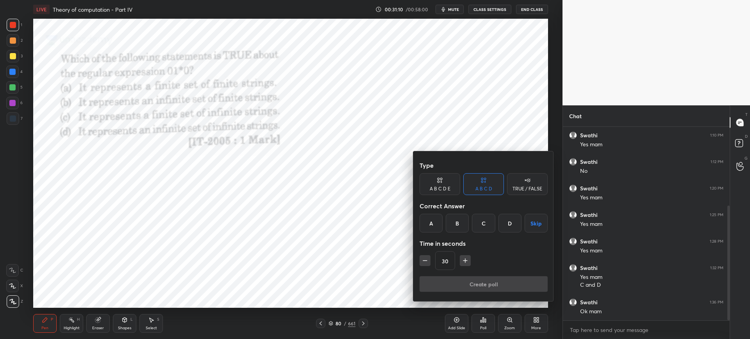
click at [461, 223] on div "B" at bounding box center [456, 223] width 23 height 19
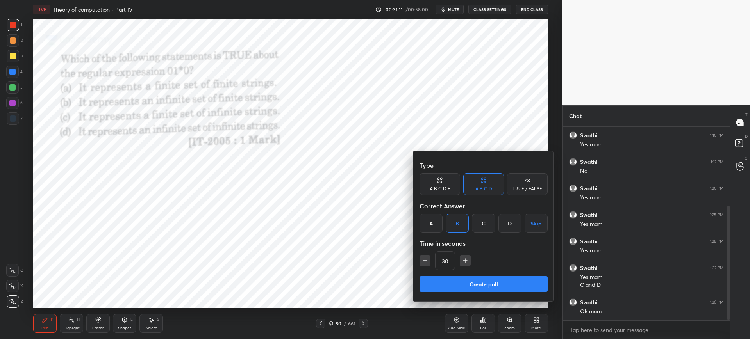
click at [458, 282] on button "Create poll" at bounding box center [483, 284] width 128 height 16
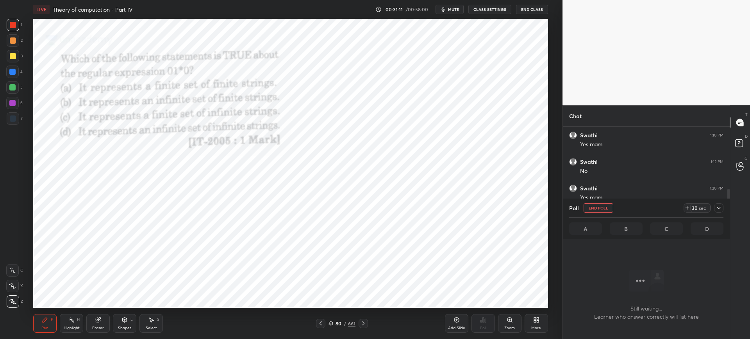
scroll to position [169, 164]
drag, startPoint x: 686, startPoint y: 207, endPoint x: 662, endPoint y: 205, distance: 24.3
click at [686, 207] on icon at bounding box center [687, 208] width 6 height 6
click at [330, 322] on icon at bounding box center [330, 323] width 5 height 5
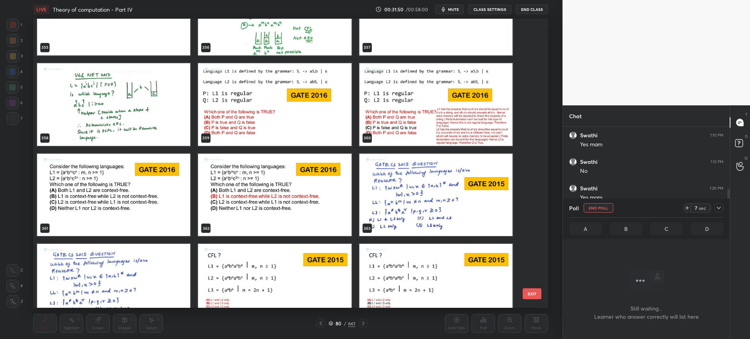
scroll to position [10753, 0]
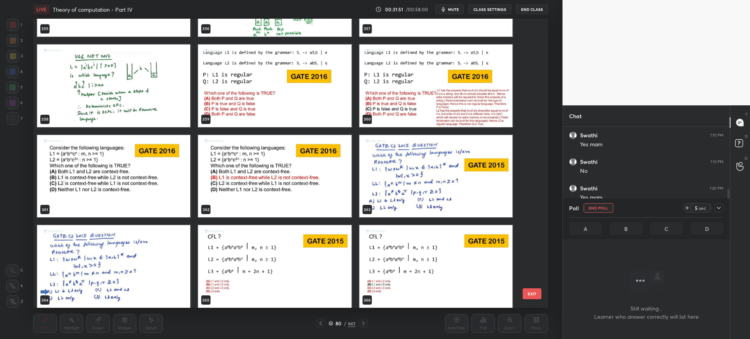
click at [529, 292] on button "EXIT" at bounding box center [531, 293] width 19 height 11
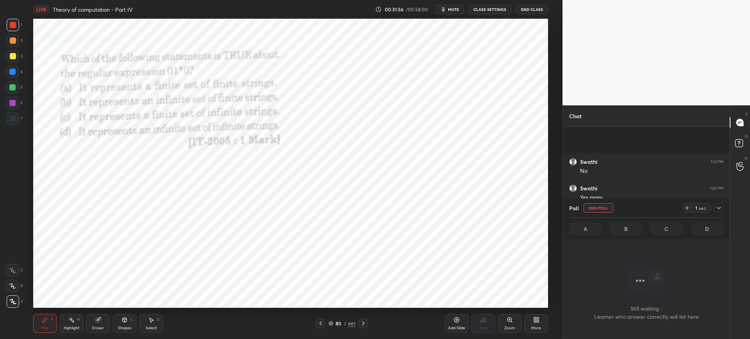
scroll to position [199, 0]
click at [714, 209] on div at bounding box center [718, 207] width 9 height 9
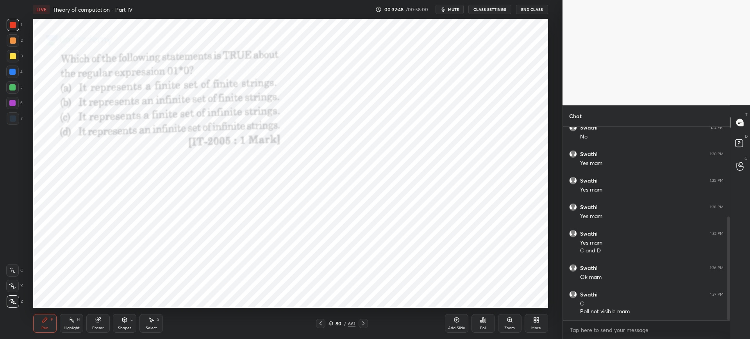
scroll to position [194, 0]
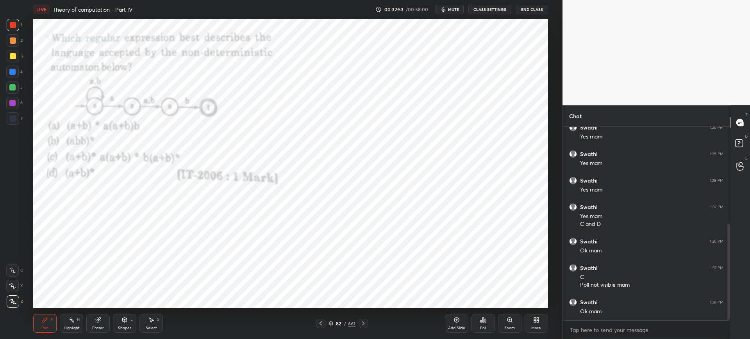
click at [479, 332] on div "Poll" at bounding box center [482, 323] width 23 height 19
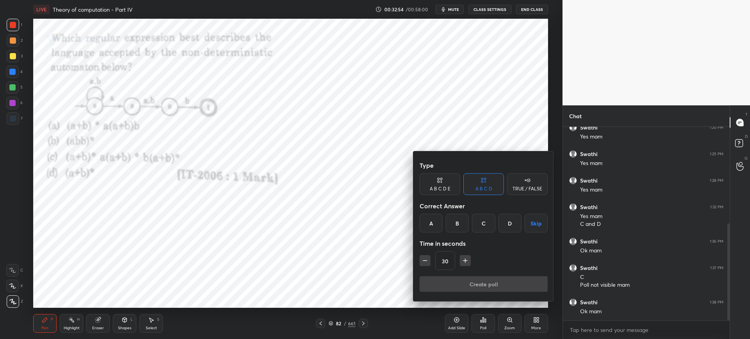
click at [438, 222] on div "A" at bounding box center [430, 223] width 23 height 19
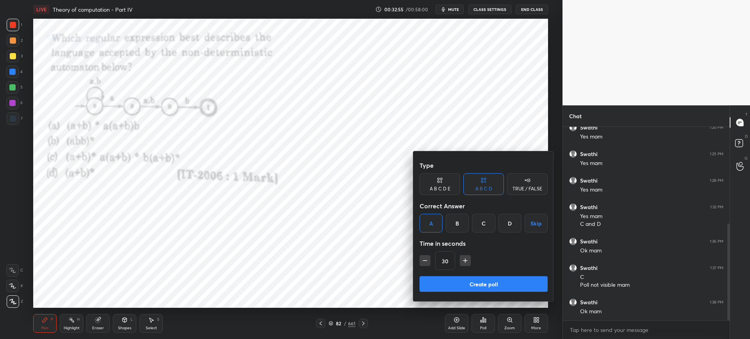
click at [453, 284] on button "Create poll" at bounding box center [483, 284] width 128 height 16
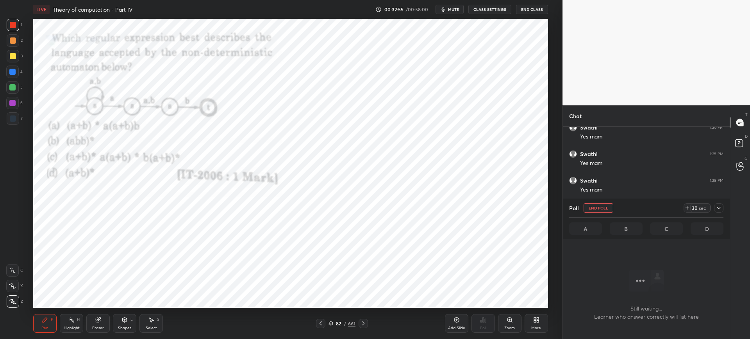
scroll to position [169, 164]
click at [719, 211] on div at bounding box center [718, 207] width 9 height 9
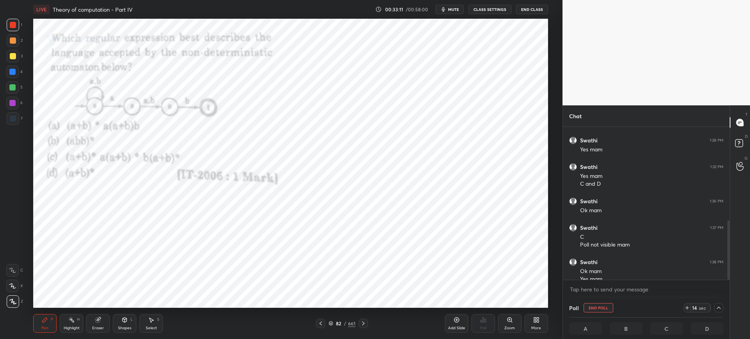
scroll to position [242, 0]
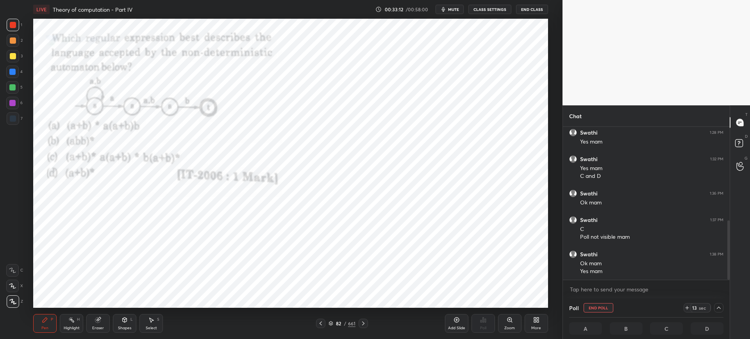
click at [718, 305] on icon at bounding box center [718, 308] width 6 height 6
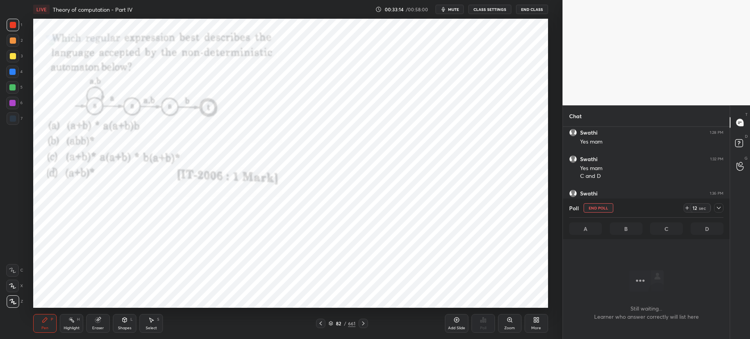
click at [689, 207] on icon at bounding box center [687, 208] width 6 height 6
click at [330, 324] on icon at bounding box center [331, 324] width 4 height 1
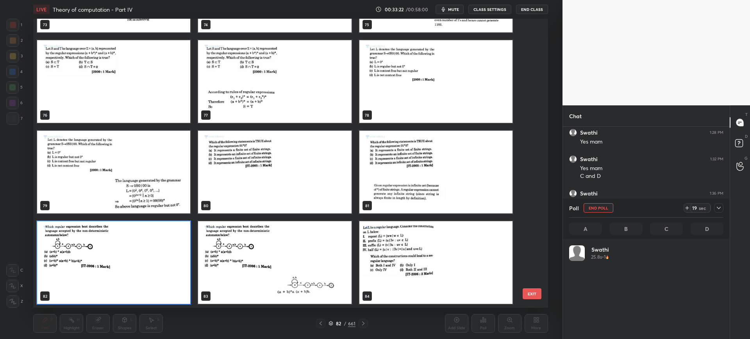
scroll to position [287, 511]
click at [529, 294] on button "EXIT" at bounding box center [531, 293] width 19 height 11
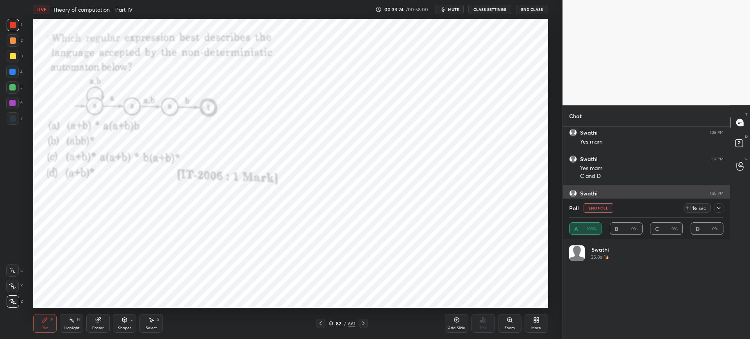
click at [595, 207] on button "End Poll" at bounding box center [598, 207] width 30 height 9
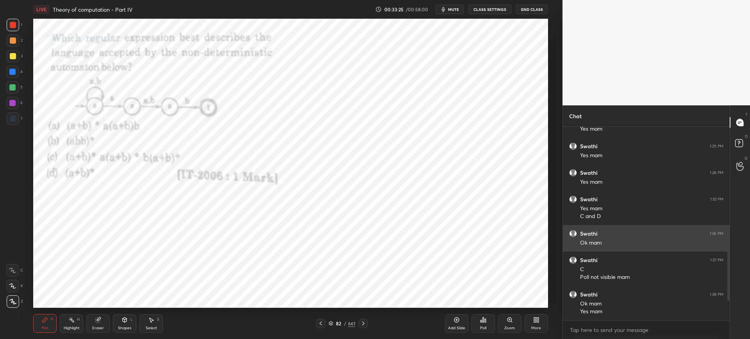
scroll to position [201, 0]
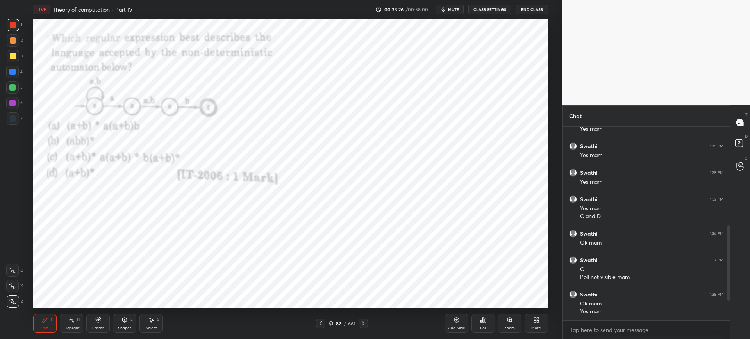
click at [66, 116] on div "Setting up your live class Poll for secs No correct answer Start poll" at bounding box center [290, 163] width 531 height 289
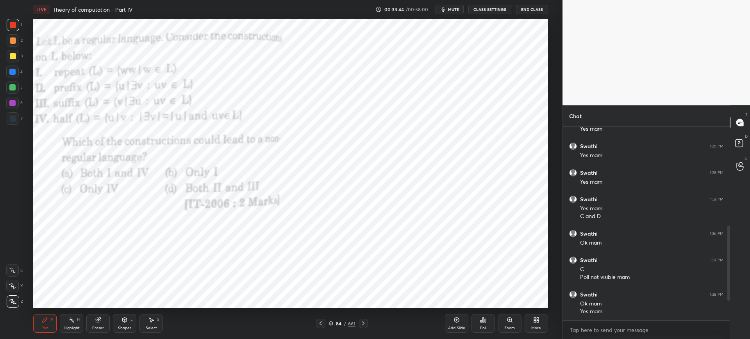
click at [473, 321] on div "Poll" at bounding box center [482, 323] width 23 height 19
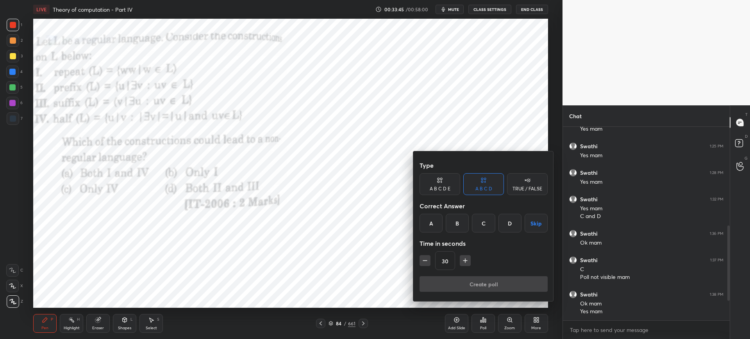
click at [458, 232] on div "B" at bounding box center [456, 223] width 23 height 19
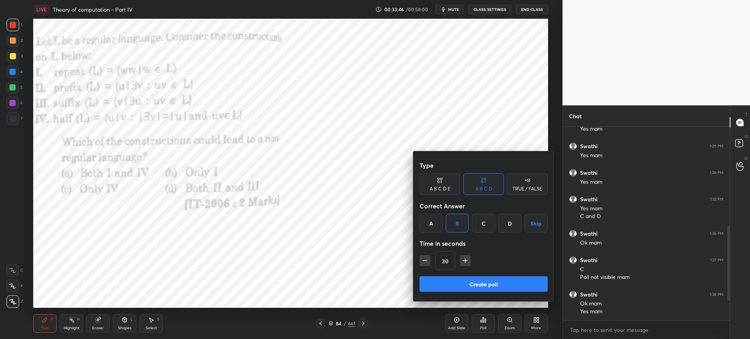
click at [467, 266] on div "30" at bounding box center [483, 260] width 128 height 19
click at [462, 286] on button "Create poll" at bounding box center [483, 284] width 128 height 16
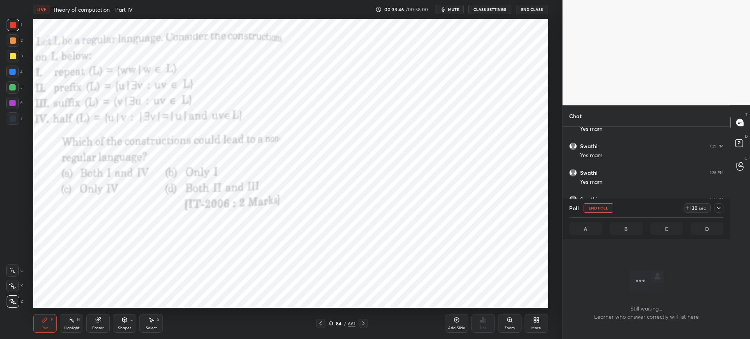
scroll to position [169, 164]
click at [686, 210] on icon at bounding box center [687, 208] width 6 height 6
drag, startPoint x: 717, startPoint y: 205, endPoint x: 715, endPoint y: 210, distance: 4.9
click at [717, 205] on icon at bounding box center [718, 208] width 6 height 6
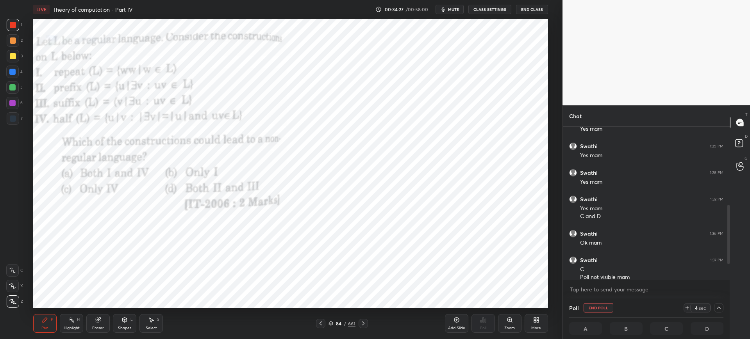
drag, startPoint x: 685, startPoint y: 307, endPoint x: 680, endPoint y: 290, distance: 18.3
click at [684, 307] on icon at bounding box center [687, 308] width 6 height 6
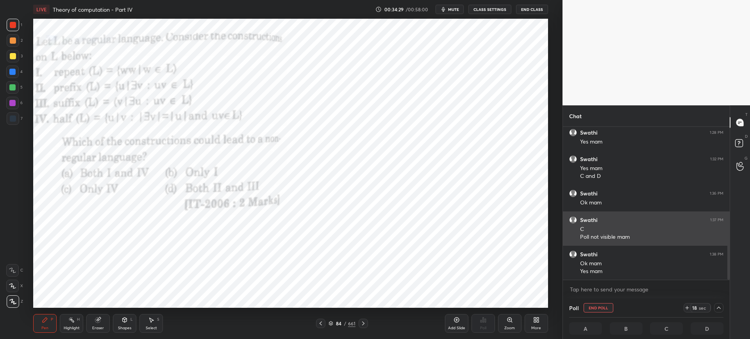
scroll to position [268, 0]
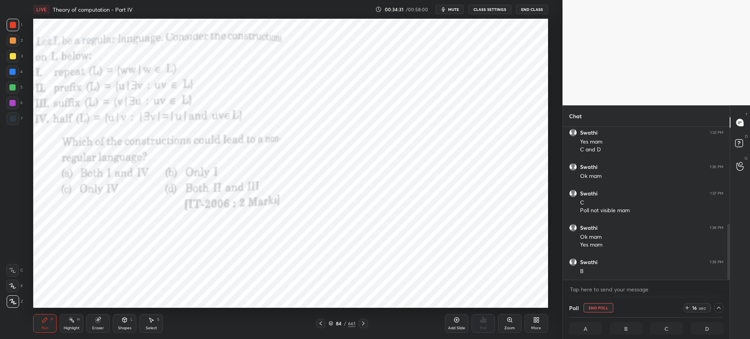
click at [605, 308] on button "End Poll" at bounding box center [598, 307] width 30 height 9
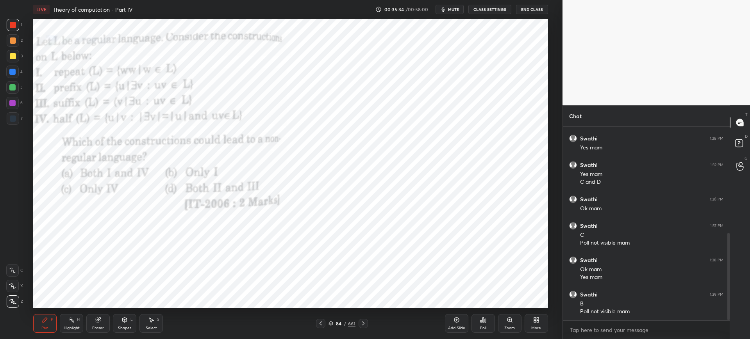
scroll to position [262, 0]
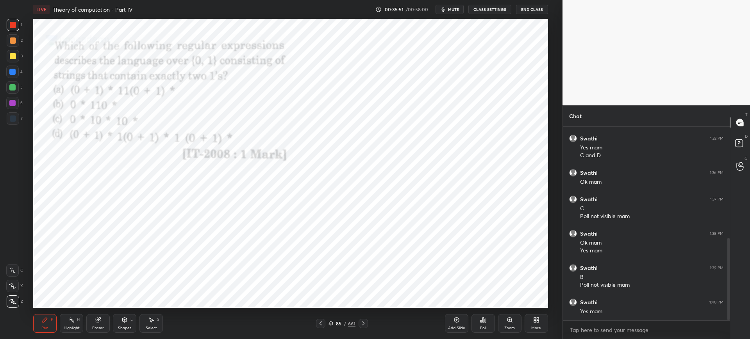
click at [485, 323] on div "Poll" at bounding box center [482, 323] width 23 height 19
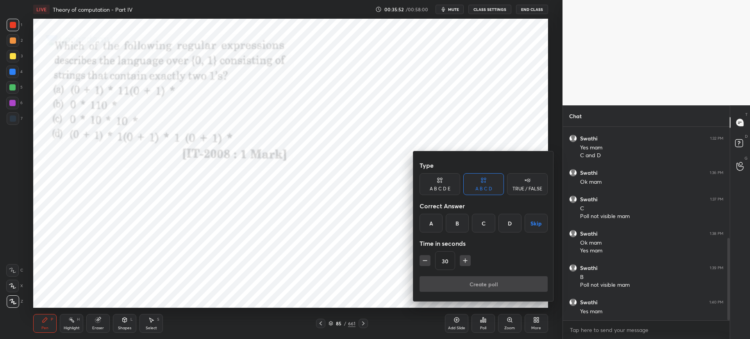
click at [484, 219] on div "C" at bounding box center [483, 223] width 23 height 19
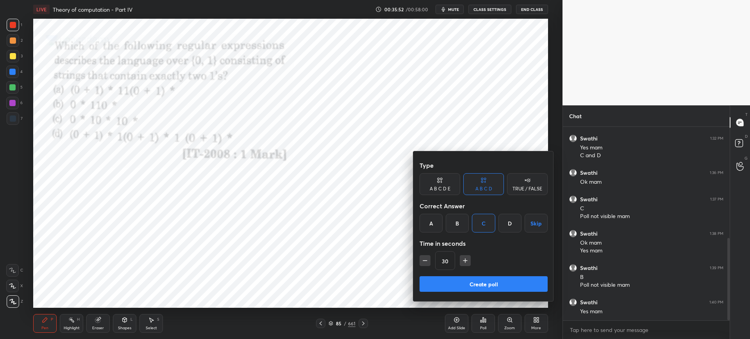
click at [466, 281] on button "Create poll" at bounding box center [483, 284] width 128 height 16
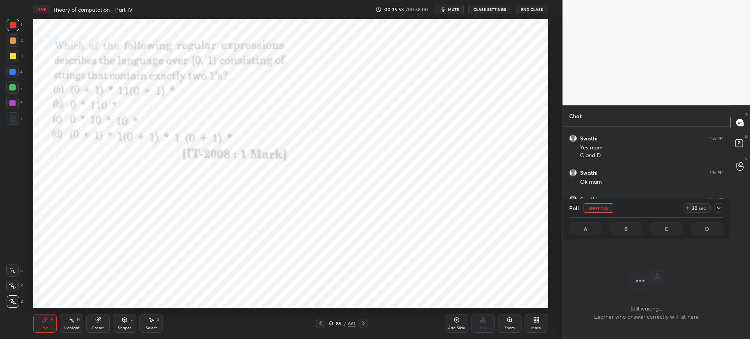
scroll to position [169, 164]
click at [607, 209] on button "End Poll" at bounding box center [598, 207] width 30 height 9
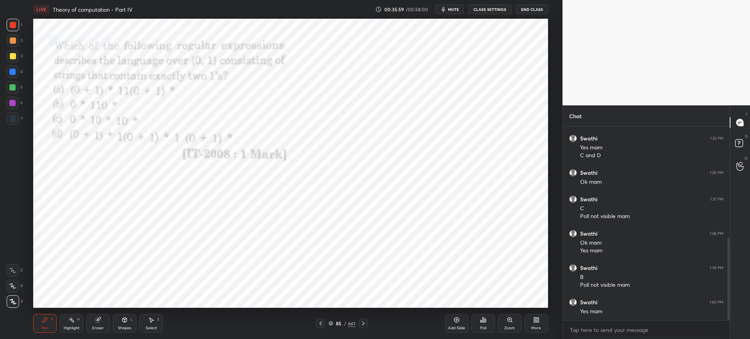
scroll to position [210, 164]
click at [327, 322] on div "85 / 661" at bounding box center [342, 323] width 52 height 9
click at [330, 322] on icon at bounding box center [330, 323] width 5 height 5
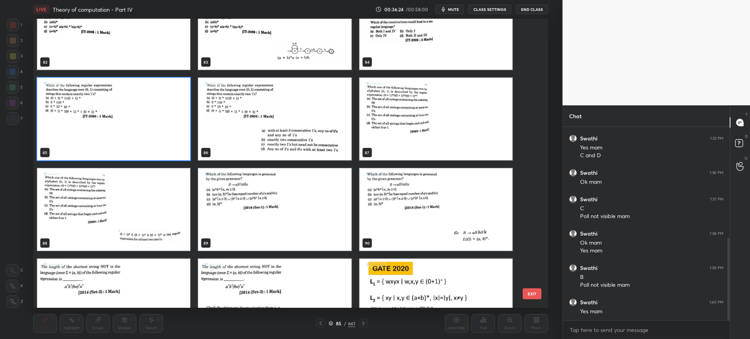
scroll to position [2480, 0]
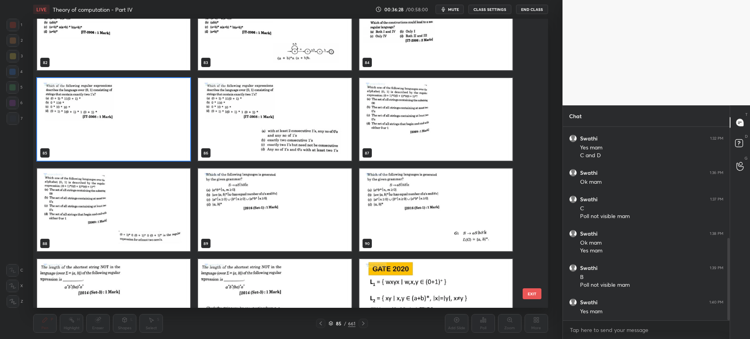
click at [528, 292] on button "EXIT" at bounding box center [531, 293] width 19 height 11
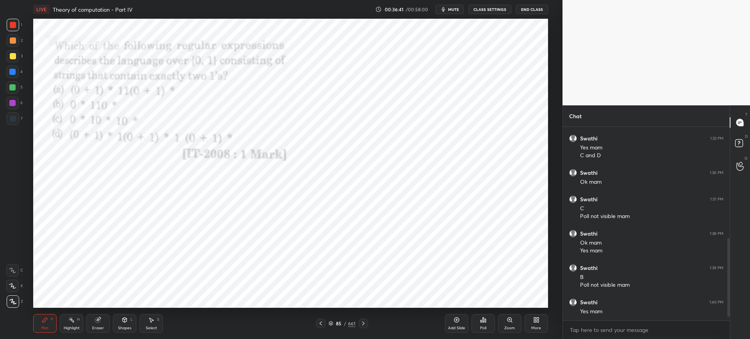
scroll to position [289, 0]
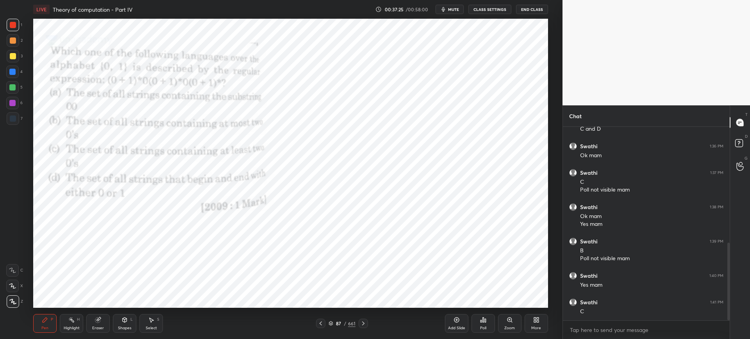
click at [478, 318] on div "Poll" at bounding box center [482, 323] width 23 height 19
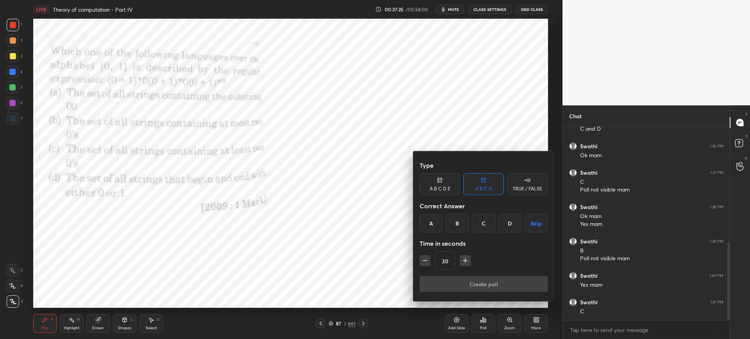
click at [477, 228] on div "C" at bounding box center [483, 223] width 23 height 19
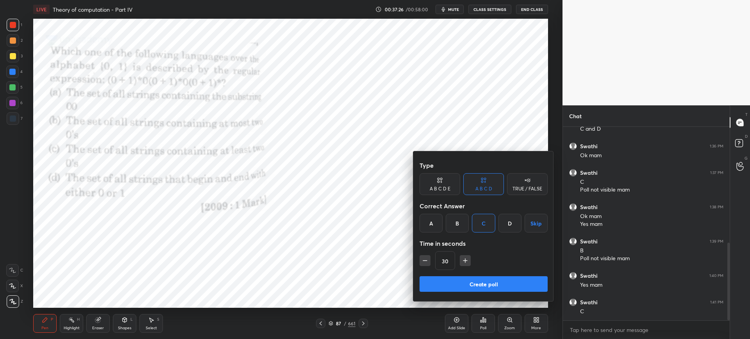
click at [467, 259] on icon "button" at bounding box center [465, 261] width 8 height 8
type input "45"
click at [467, 282] on button "Create poll" at bounding box center [483, 284] width 128 height 16
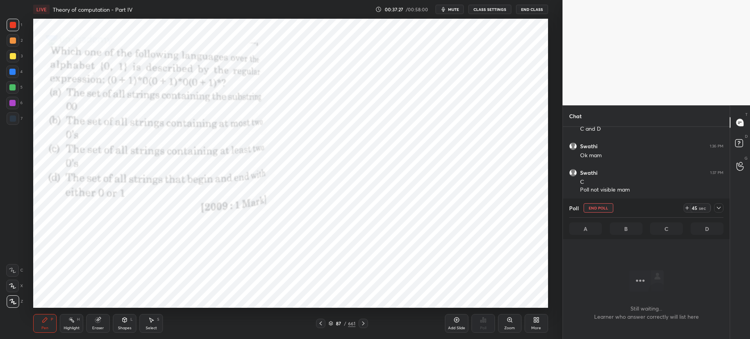
scroll to position [169, 164]
click at [721, 207] on icon at bounding box center [718, 208] width 6 height 6
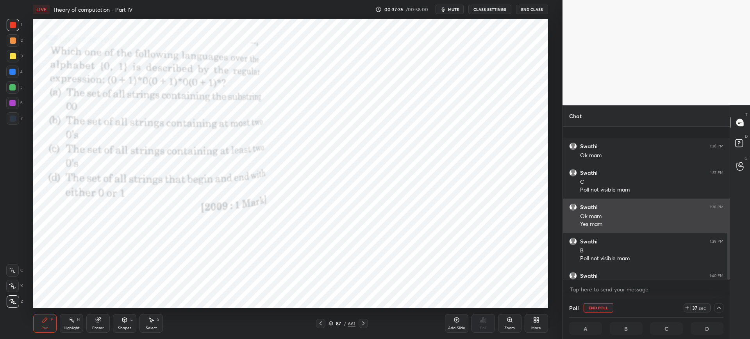
scroll to position [329, 0]
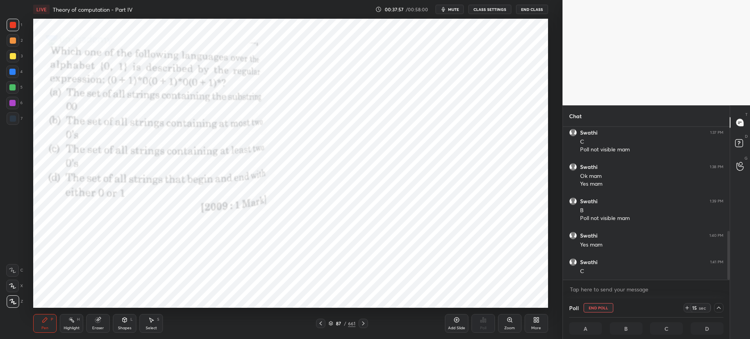
click at [330, 325] on icon at bounding box center [330, 323] width 5 height 5
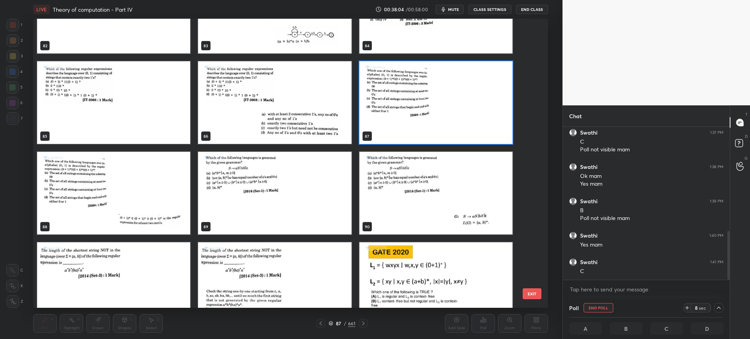
scroll to position [2498, 0]
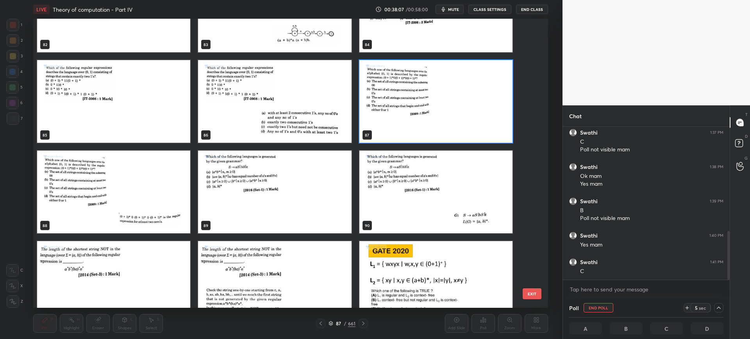
click at [531, 292] on button "EXIT" at bounding box center [531, 293] width 19 height 11
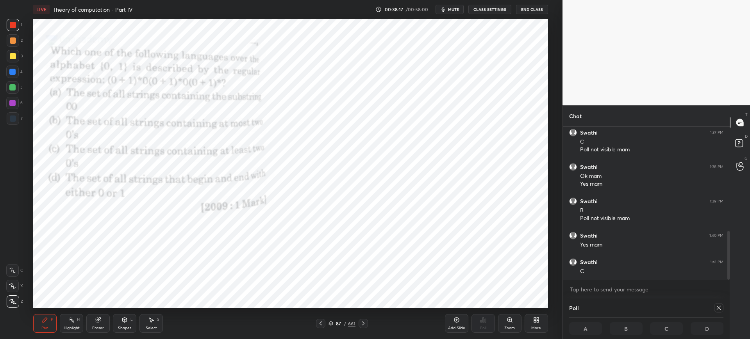
click at [714, 313] on div "Poll" at bounding box center [646, 308] width 154 height 19
click at [718, 306] on icon at bounding box center [718, 308] width 6 height 6
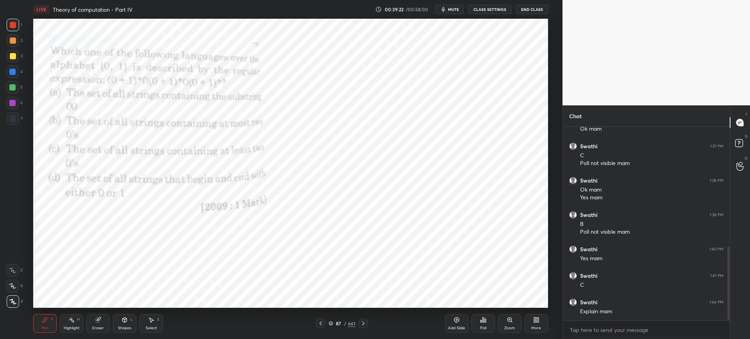
scroll to position [323, 0]
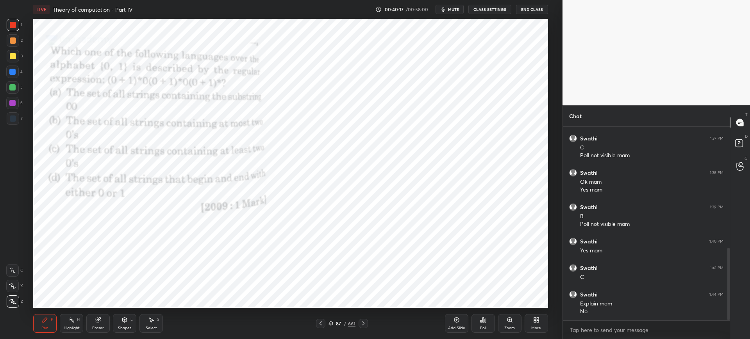
drag, startPoint x: 155, startPoint y: 317, endPoint x: 157, endPoint y: 310, distance: 7.7
click at [154, 317] on icon at bounding box center [151, 320] width 6 height 6
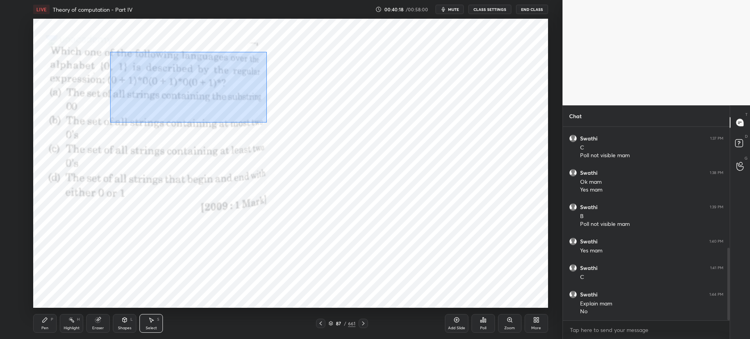
drag, startPoint x: 110, startPoint y: 52, endPoint x: 340, endPoint y: 140, distance: 245.9
click at [342, 141] on div "0 ° Undo Copy Duplicate Duplicate to new slide Delete" at bounding box center [290, 163] width 514 height 289
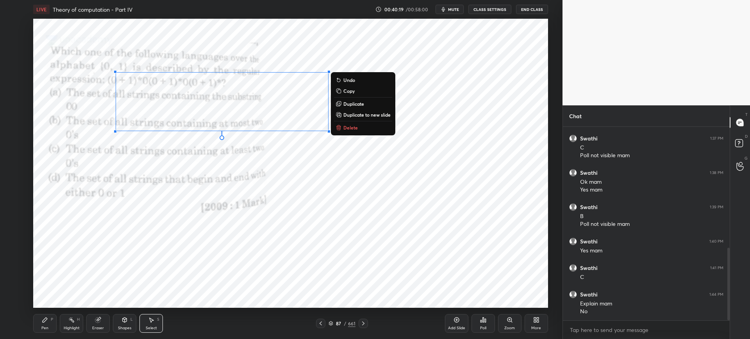
drag, startPoint x: 348, startPoint y: 130, endPoint x: 341, endPoint y: 134, distance: 7.7
click at [347, 130] on p "Delete" at bounding box center [350, 128] width 14 height 6
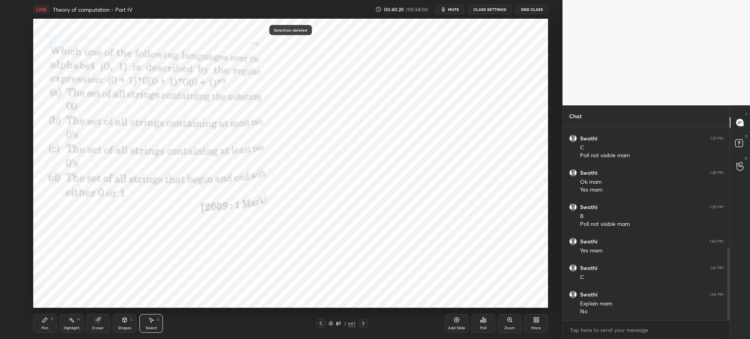
click at [49, 320] on div "Pen P" at bounding box center [44, 323] width 23 height 19
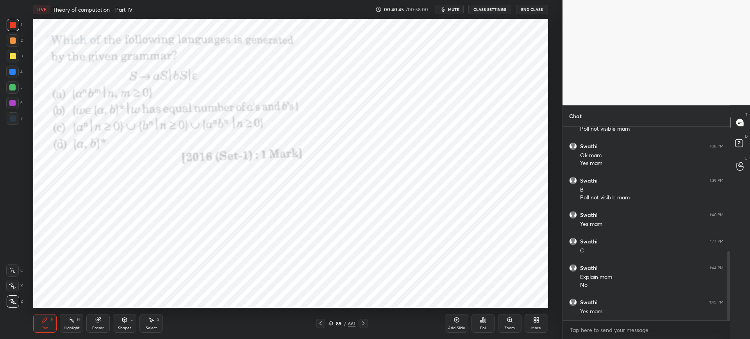
drag, startPoint x: 331, startPoint y: 322, endPoint x: 335, endPoint y: 313, distance: 9.3
click at [331, 321] on icon at bounding box center [330, 323] width 5 height 5
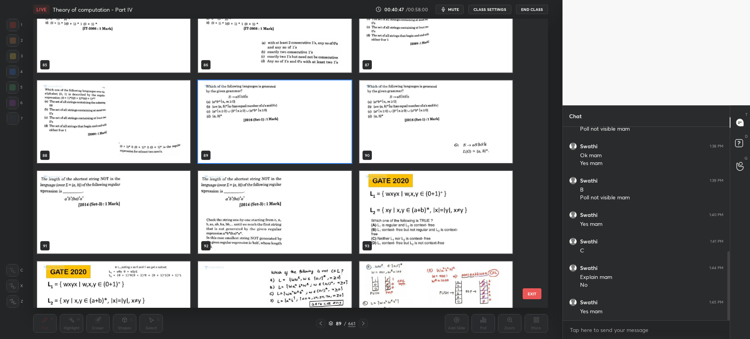
scroll to position [2569, 0]
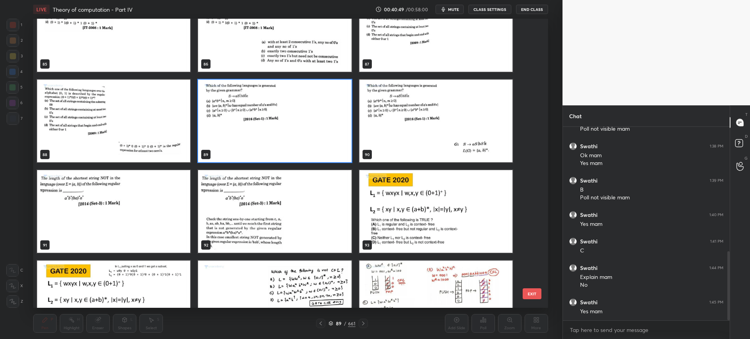
click at [143, 215] on img "grid" at bounding box center [113, 211] width 153 height 83
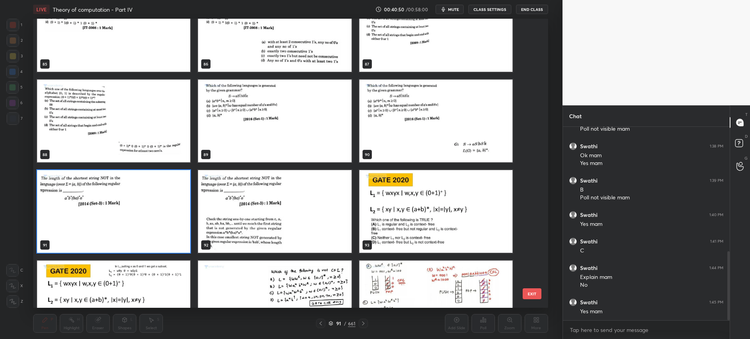
click at [540, 296] on button "EXIT" at bounding box center [531, 293] width 19 height 11
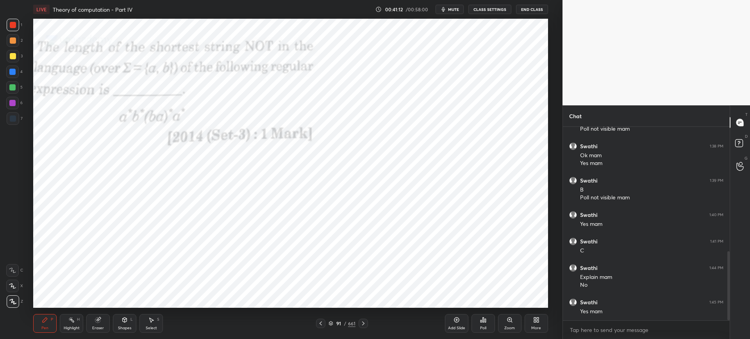
click at [331, 321] on icon at bounding box center [330, 323] width 5 height 5
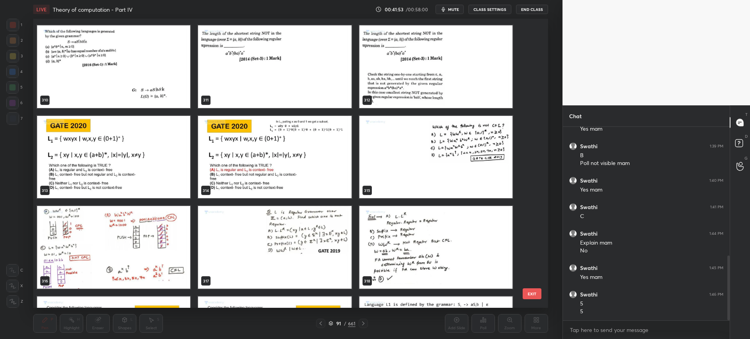
scroll to position [9328, 0]
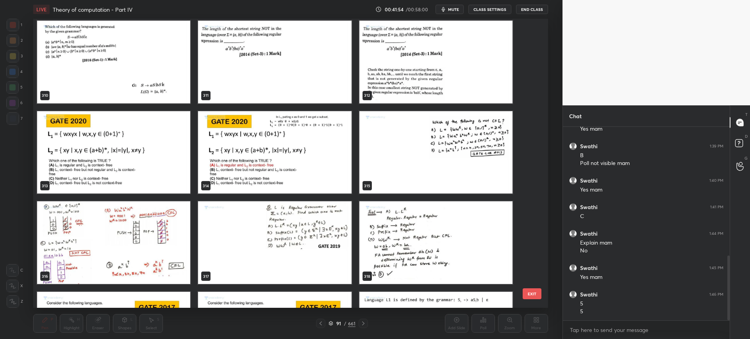
click at [533, 288] on button "EXIT" at bounding box center [531, 293] width 19 height 11
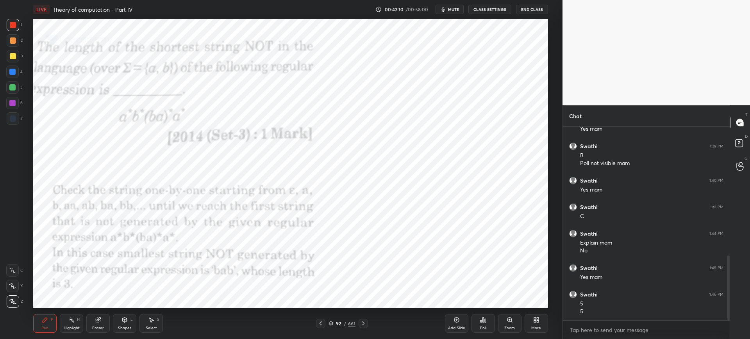
drag, startPoint x: 153, startPoint y: 326, endPoint x: 158, endPoint y: 312, distance: 14.7
click at [153, 324] on div "Select S" at bounding box center [150, 323] width 23 height 19
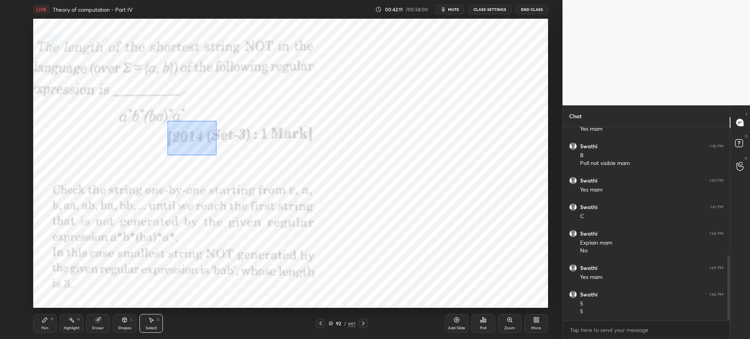
drag, startPoint x: 216, startPoint y: 155, endPoint x: 101, endPoint y: 88, distance: 133.1
click at [92, 84] on div "0 ° Undo Copy Duplicate Duplicate to new slide Delete" at bounding box center [290, 163] width 514 height 289
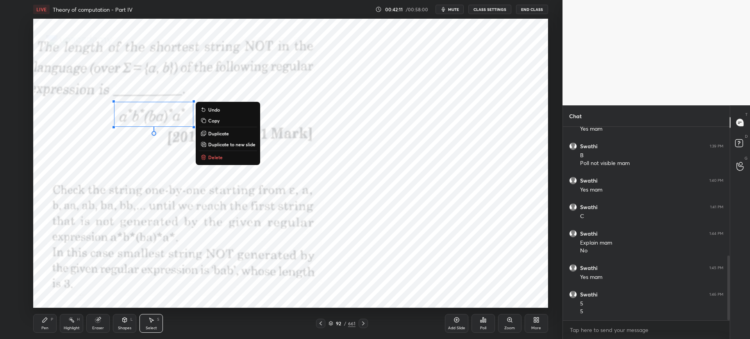
drag, startPoint x: 216, startPoint y: 156, endPoint x: 201, endPoint y: 172, distance: 21.8
click at [216, 156] on p "Delete" at bounding box center [215, 157] width 14 height 6
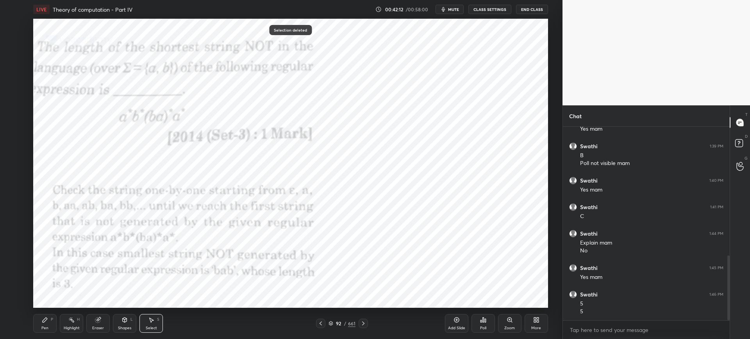
click at [50, 319] on div "Pen P" at bounding box center [44, 323] width 23 height 19
click at [153, 323] on div "Select S" at bounding box center [150, 323] width 23 height 19
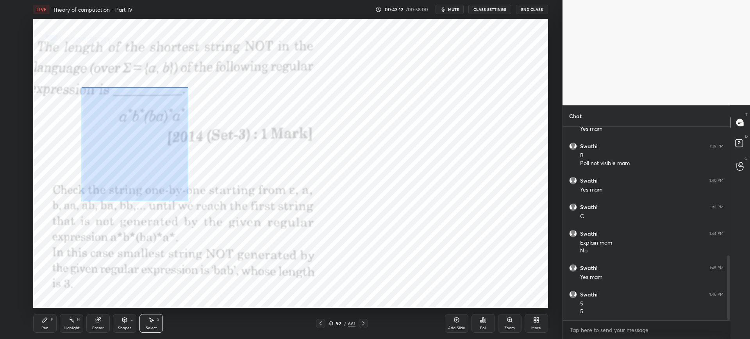
drag, startPoint x: 183, startPoint y: 194, endPoint x: 89, endPoint y: 84, distance: 145.1
click at [88, 83] on div "0 ° Undo Copy Duplicate Duplicate to new slide Delete" at bounding box center [290, 163] width 514 height 289
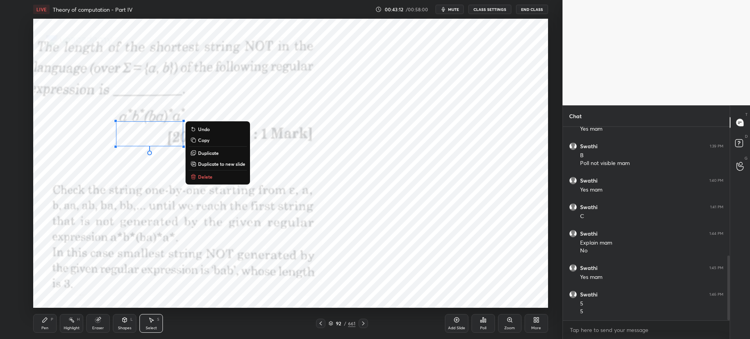
click at [208, 176] on p "Delete" at bounding box center [205, 177] width 14 height 6
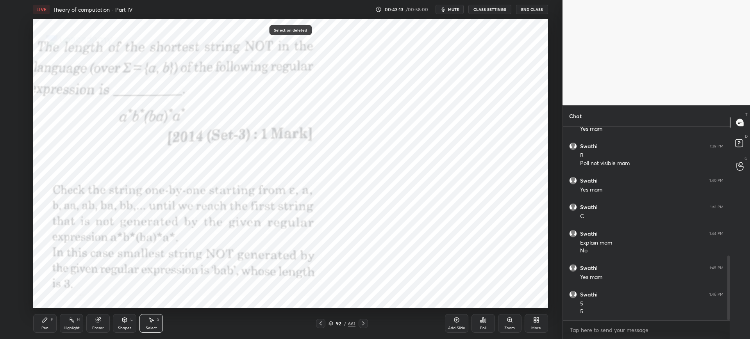
click at [45, 322] on icon at bounding box center [45, 320] width 6 height 6
drag, startPoint x: 330, startPoint y: 323, endPoint x: 336, endPoint y: 313, distance: 11.9
click at [330, 322] on icon at bounding box center [330, 323] width 5 height 5
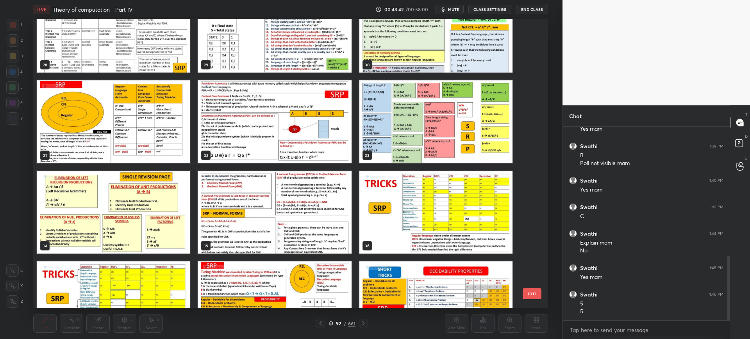
scroll to position [851, 0]
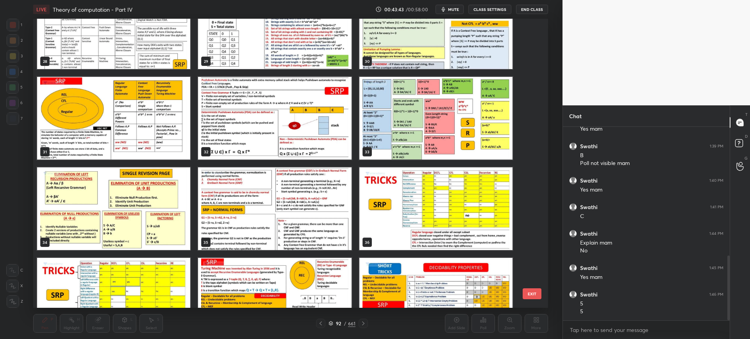
click at [164, 147] on img "grid" at bounding box center [113, 118] width 153 height 83
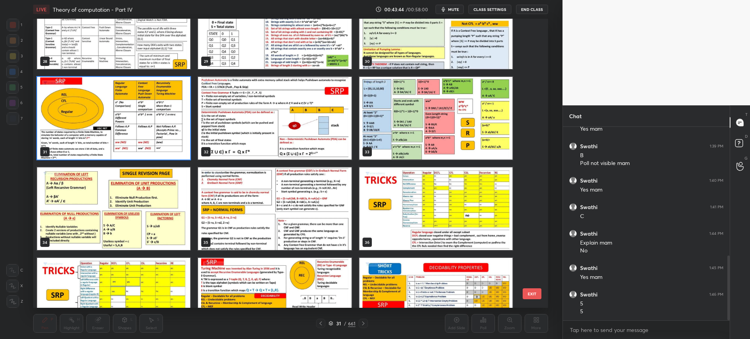
scroll to position [411, 0]
click at [532, 290] on button "EXIT" at bounding box center [531, 293] width 19 height 11
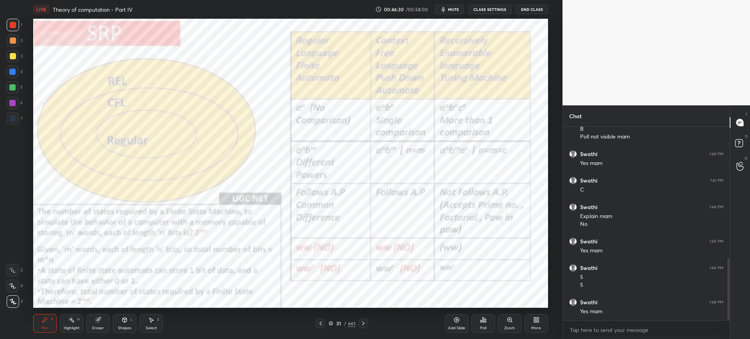
click at [456, 322] on icon at bounding box center [456, 320] width 5 height 5
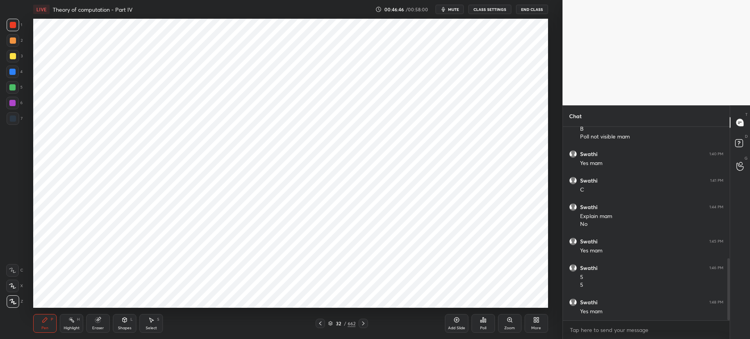
drag, startPoint x: 93, startPoint y: 319, endPoint x: 101, endPoint y: 314, distance: 9.3
click at [94, 320] on div "Eraser" at bounding box center [97, 323] width 23 height 19
click at [46, 324] on div "Pen P" at bounding box center [44, 323] width 23 height 19
drag, startPoint x: 13, startPoint y: 74, endPoint x: 25, endPoint y: 71, distance: 12.3
click at [14, 74] on div at bounding box center [12, 72] width 6 height 6
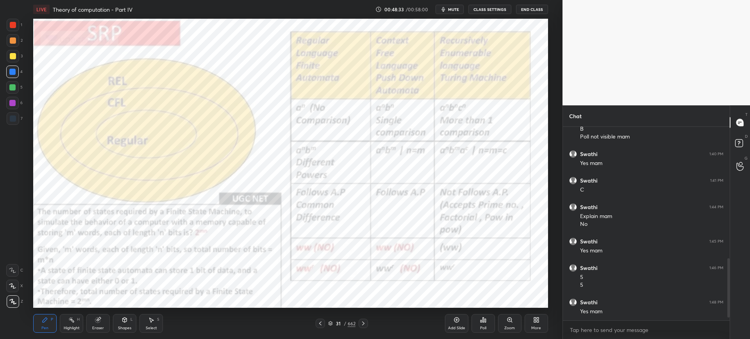
scroll to position [437, 0]
click at [461, 321] on div "Add Slide" at bounding box center [456, 323] width 23 height 19
drag, startPoint x: 458, startPoint y: 325, endPoint x: 447, endPoint y: 304, distance: 23.4
click at [456, 324] on div "Add Slide" at bounding box center [456, 323] width 23 height 19
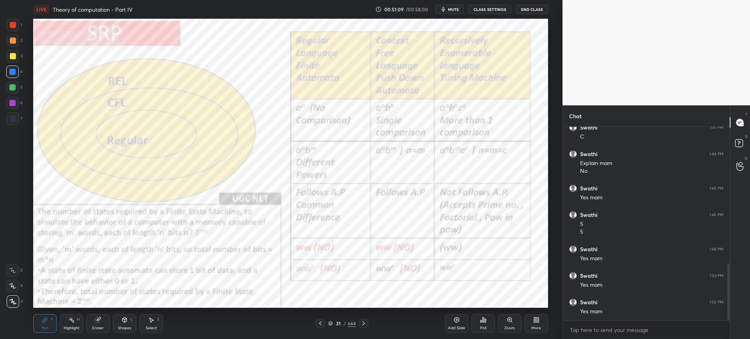
drag, startPoint x: 455, startPoint y: 326, endPoint x: 449, endPoint y: 317, distance: 11.2
click at [454, 326] on div "Add Slide" at bounding box center [456, 328] width 17 height 4
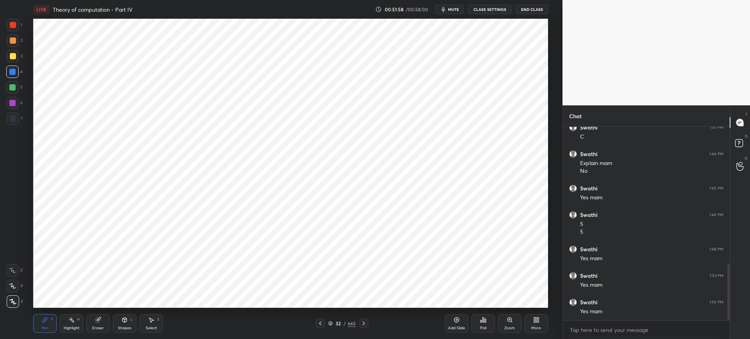
click at [453, 317] on icon at bounding box center [456, 320] width 6 height 6
drag, startPoint x: 330, startPoint y: 323, endPoint x: 339, endPoint y: 310, distance: 15.7
click at [331, 322] on icon at bounding box center [330, 323] width 5 height 5
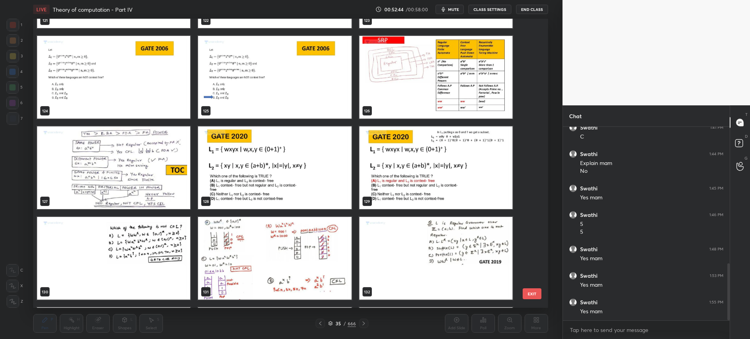
scroll to position [3675, 0]
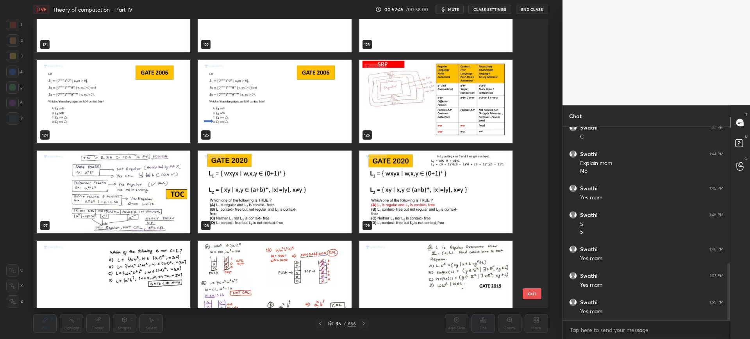
click at [308, 194] on img "grid" at bounding box center [274, 192] width 153 height 83
click at [534, 295] on button "EXIT" at bounding box center [531, 293] width 19 height 11
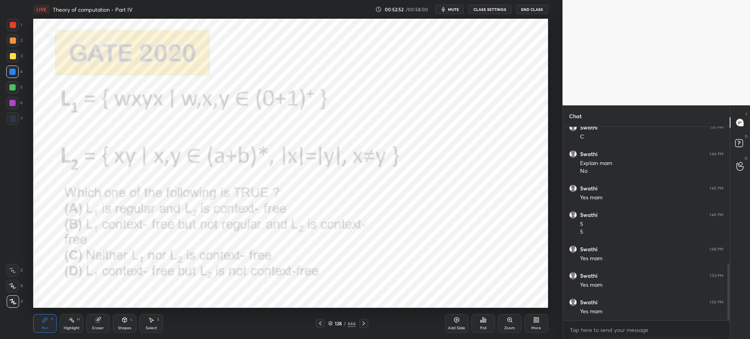
click at [482, 323] on icon at bounding box center [483, 320] width 6 height 6
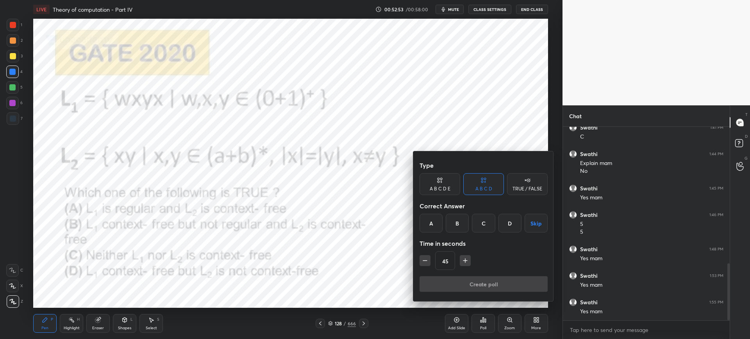
click at [436, 230] on div "A" at bounding box center [430, 223] width 23 height 19
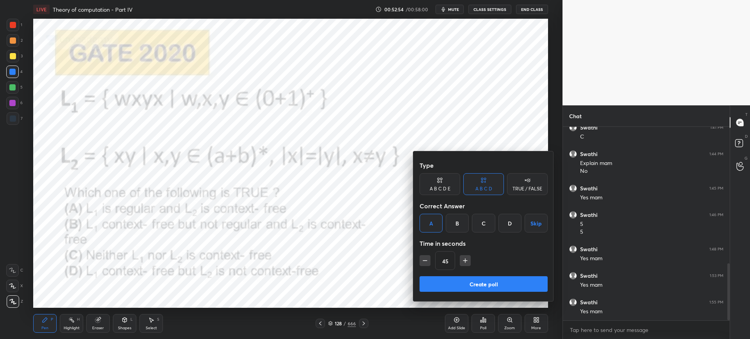
click at [452, 282] on button "Create poll" at bounding box center [483, 284] width 128 height 16
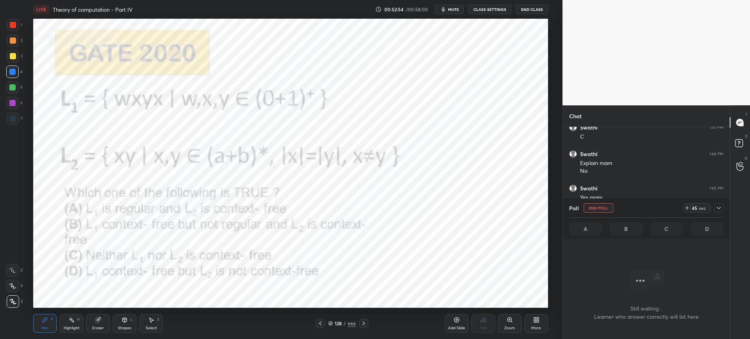
scroll to position [169, 164]
click at [721, 208] on div at bounding box center [718, 207] width 9 height 9
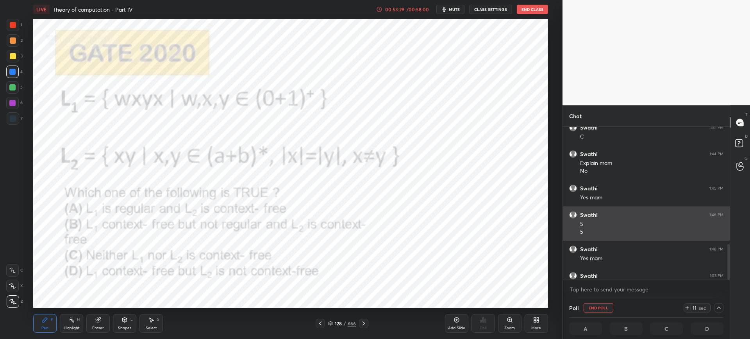
scroll to position [504, 0]
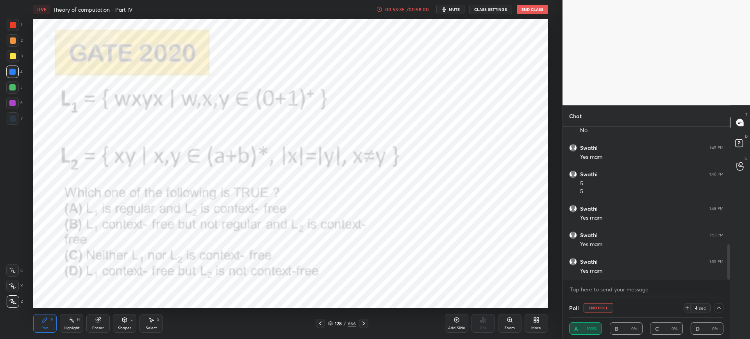
click at [588, 304] on button "End Poll" at bounding box center [598, 307] width 30 height 9
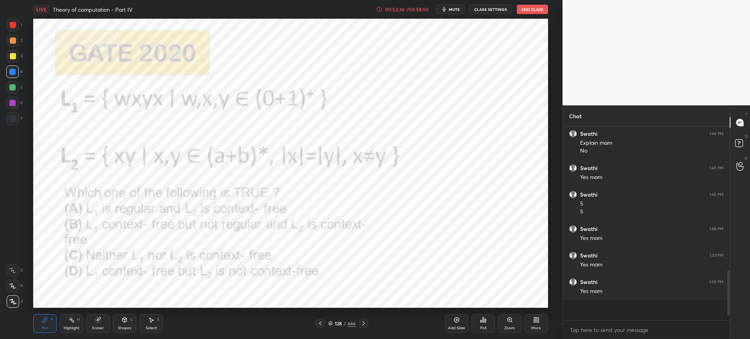
scroll to position [3, 3]
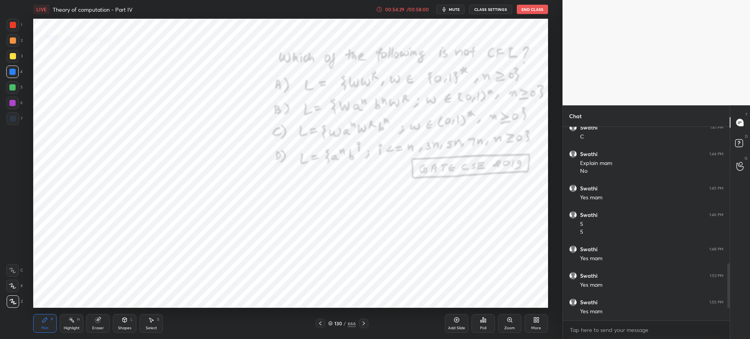
click at [482, 319] on icon at bounding box center [482, 320] width 1 height 5
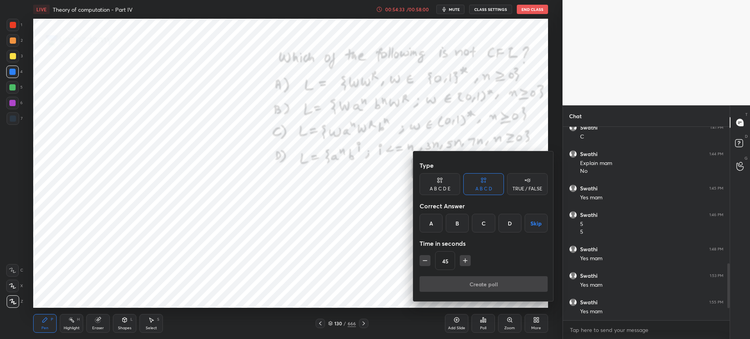
click at [483, 230] on div "C" at bounding box center [483, 223] width 23 height 19
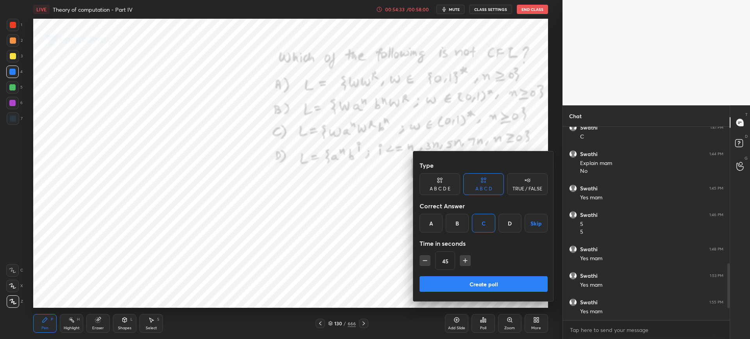
click at [457, 280] on button "Create poll" at bounding box center [483, 284] width 128 height 16
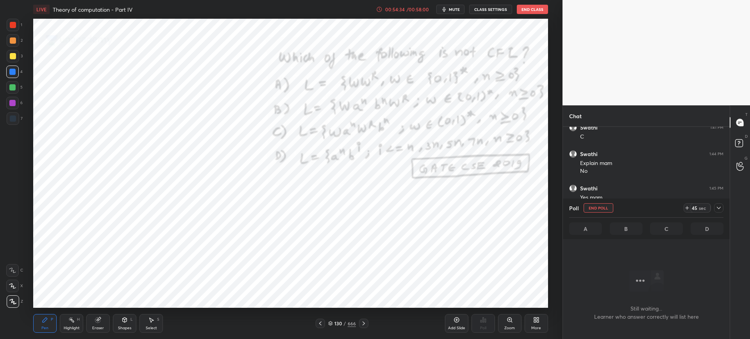
scroll to position [169, 164]
click at [714, 211] on div at bounding box center [718, 207] width 9 height 9
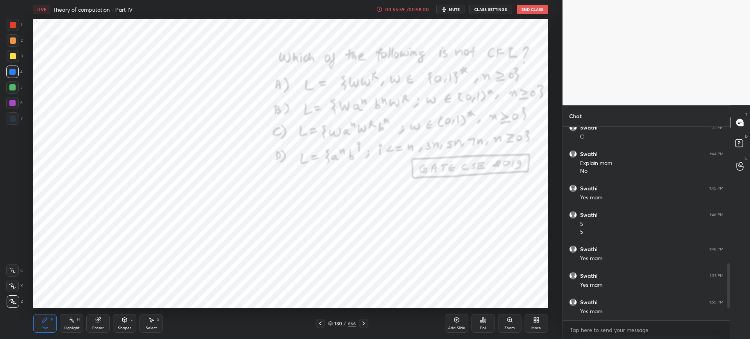
scroll to position [490, 0]
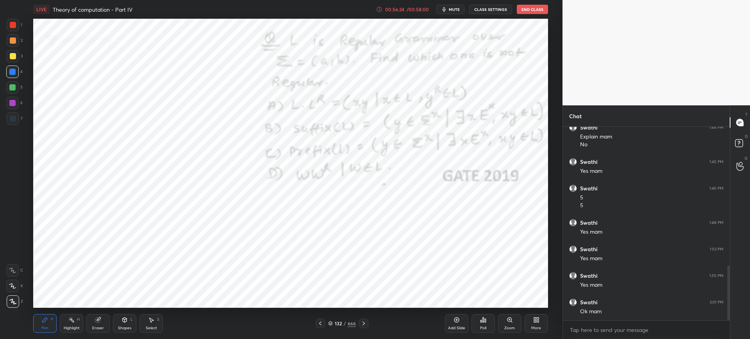
click at [482, 327] on div "Poll" at bounding box center [483, 328] width 6 height 4
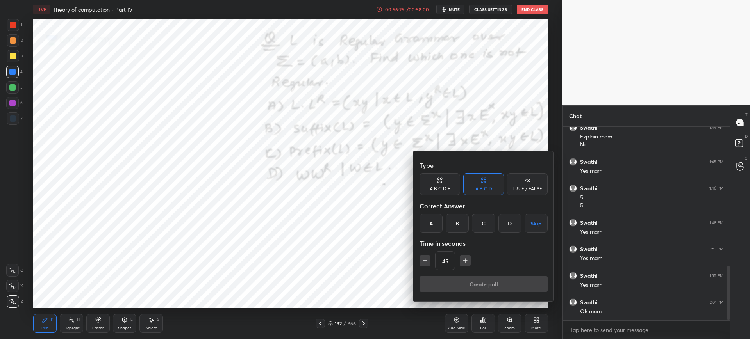
click at [506, 224] on div "D" at bounding box center [509, 223] width 23 height 19
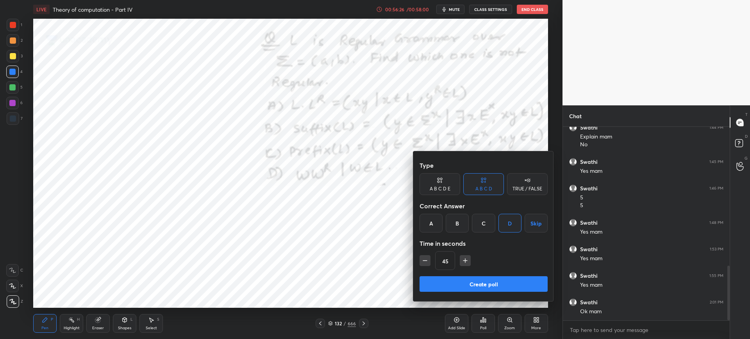
click at [424, 262] on icon "button" at bounding box center [425, 261] width 8 height 8
type input "30"
drag, startPoint x: 442, startPoint y: 282, endPoint x: 446, endPoint y: 282, distance: 4.7
click at [441, 282] on button "Create poll" at bounding box center [483, 284] width 128 height 16
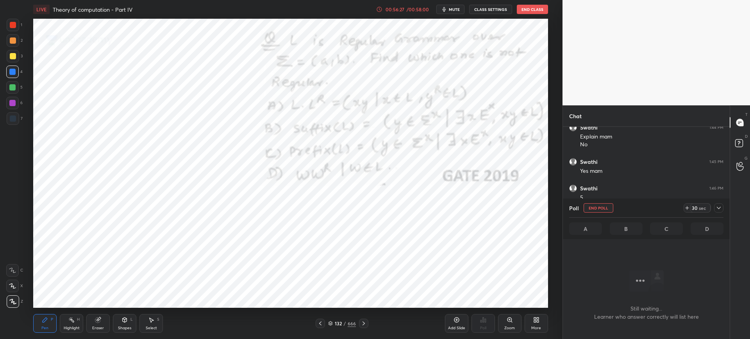
scroll to position [169, 164]
click at [330, 324] on icon at bounding box center [330, 323] width 5 height 5
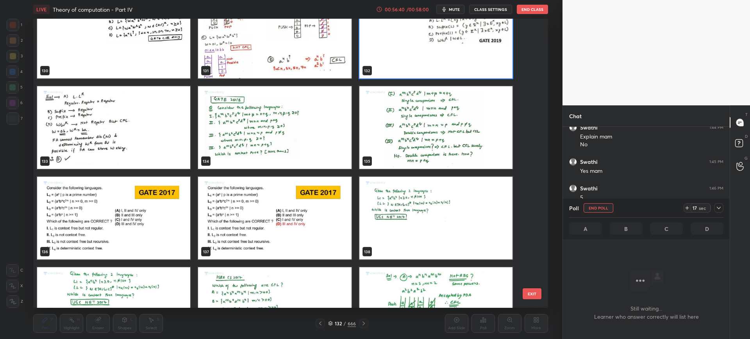
scroll to position [3977, 0]
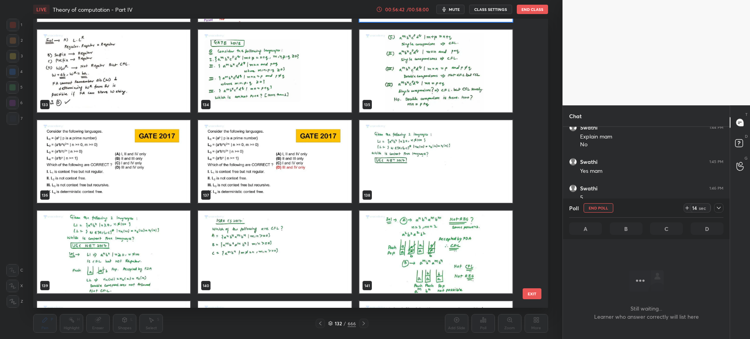
click at [531, 293] on button "EXIT" at bounding box center [531, 293] width 19 height 11
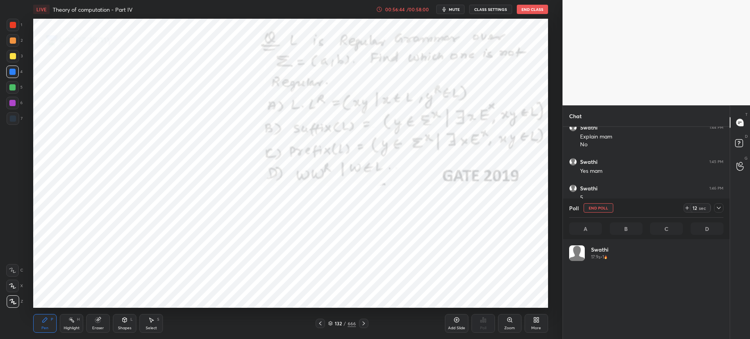
scroll to position [91, 152]
click at [591, 207] on button "End Poll" at bounding box center [598, 207] width 30 height 9
click at [459, 320] on div "Add Slide" at bounding box center [456, 323] width 23 height 19
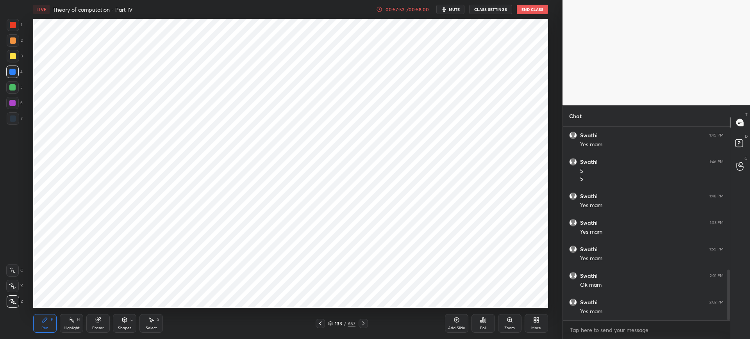
scroll to position [543, 0]
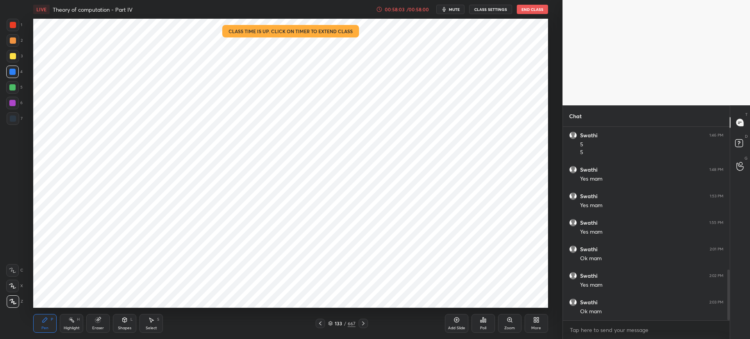
click at [530, 9] on button "End Class" at bounding box center [531, 9] width 31 height 9
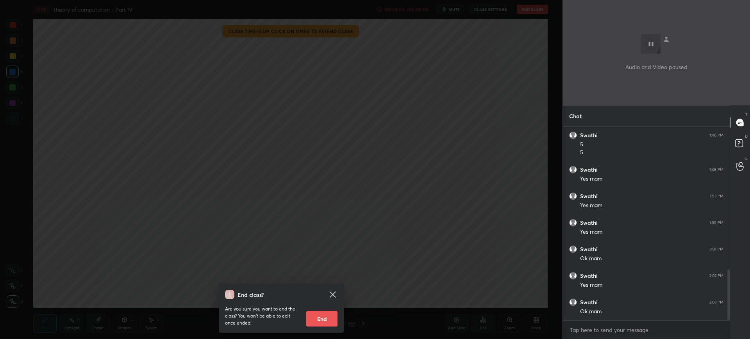
click at [325, 314] on button "End" at bounding box center [321, 319] width 31 height 16
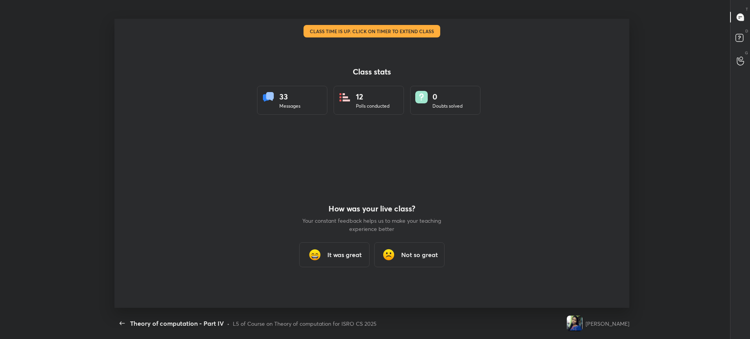
scroll to position [38748, 38294]
